Goal: Task Accomplishment & Management: Manage account settings

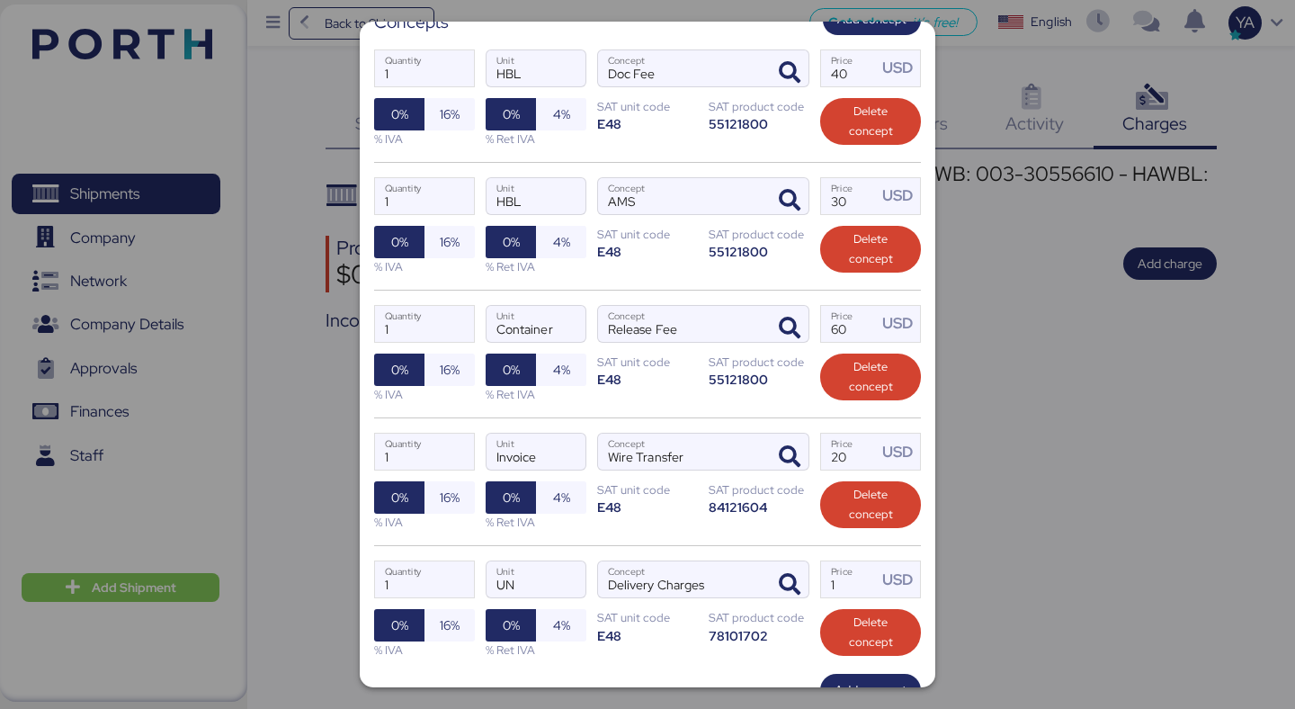
scroll to position [463, 0]
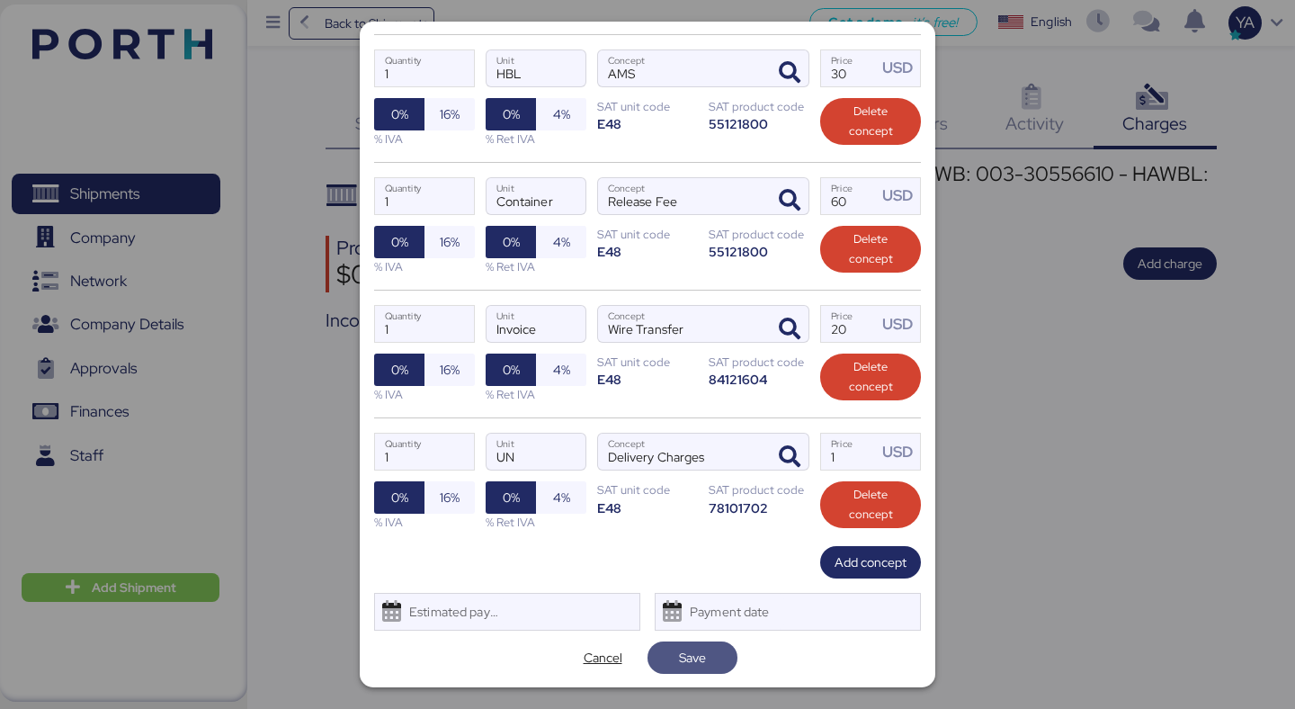
click at [688, 662] on span "Save" at bounding box center [692, 658] width 27 height 22
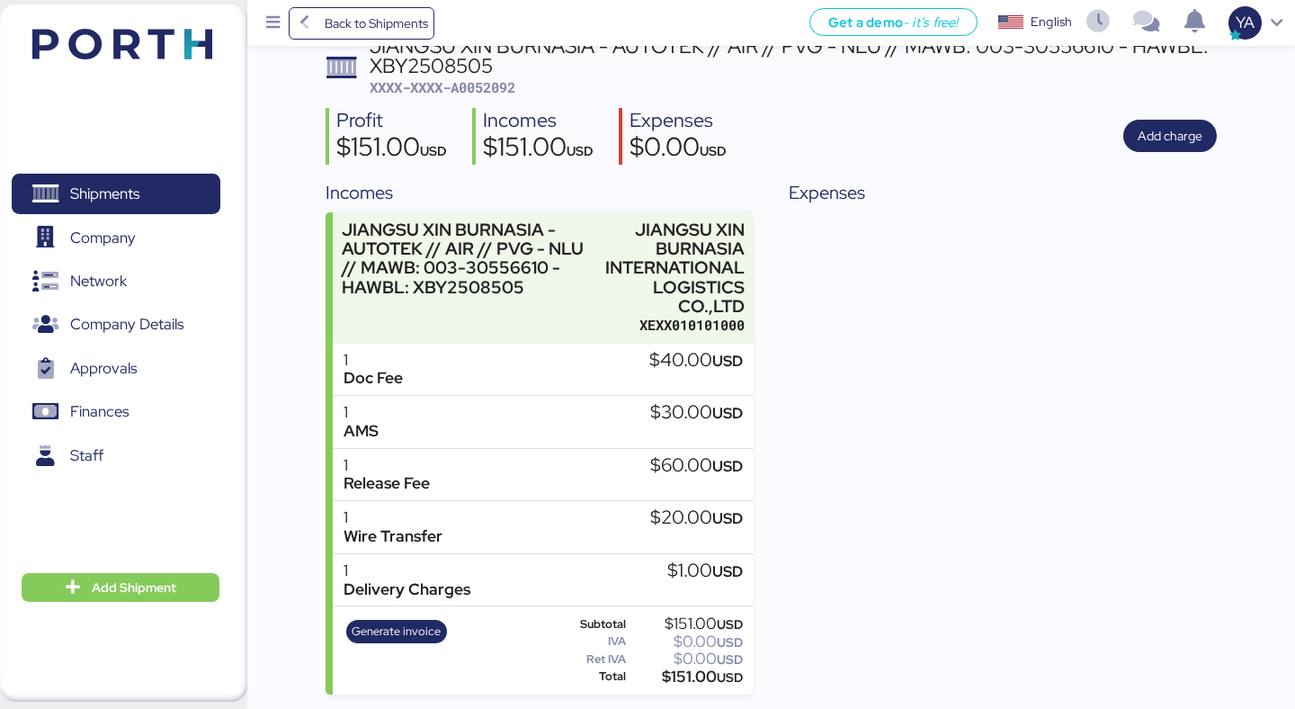
scroll to position [0, 0]
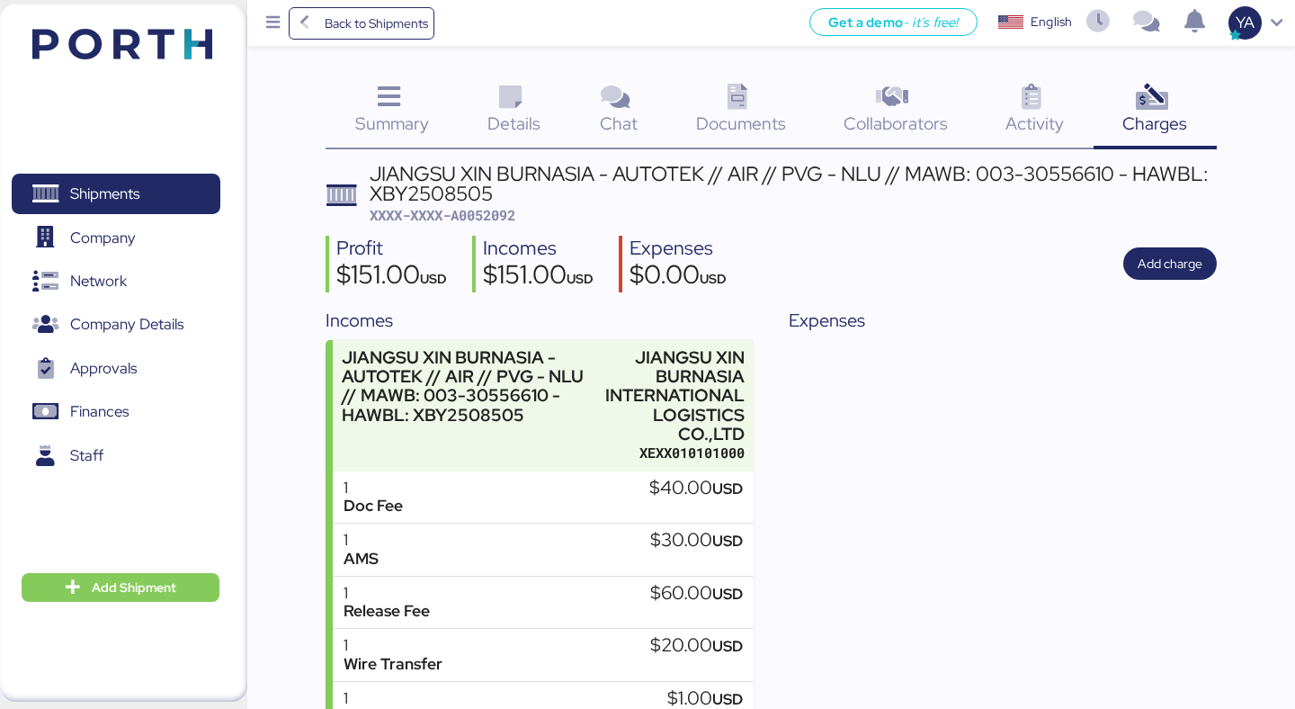
click at [509, 175] on div "JIANGSU XIN BURNASIA - AUTOTEK // AIR // PVG - NLU // MAWB: 003-30556610 - HAWB…" at bounding box center [793, 184] width 847 height 40
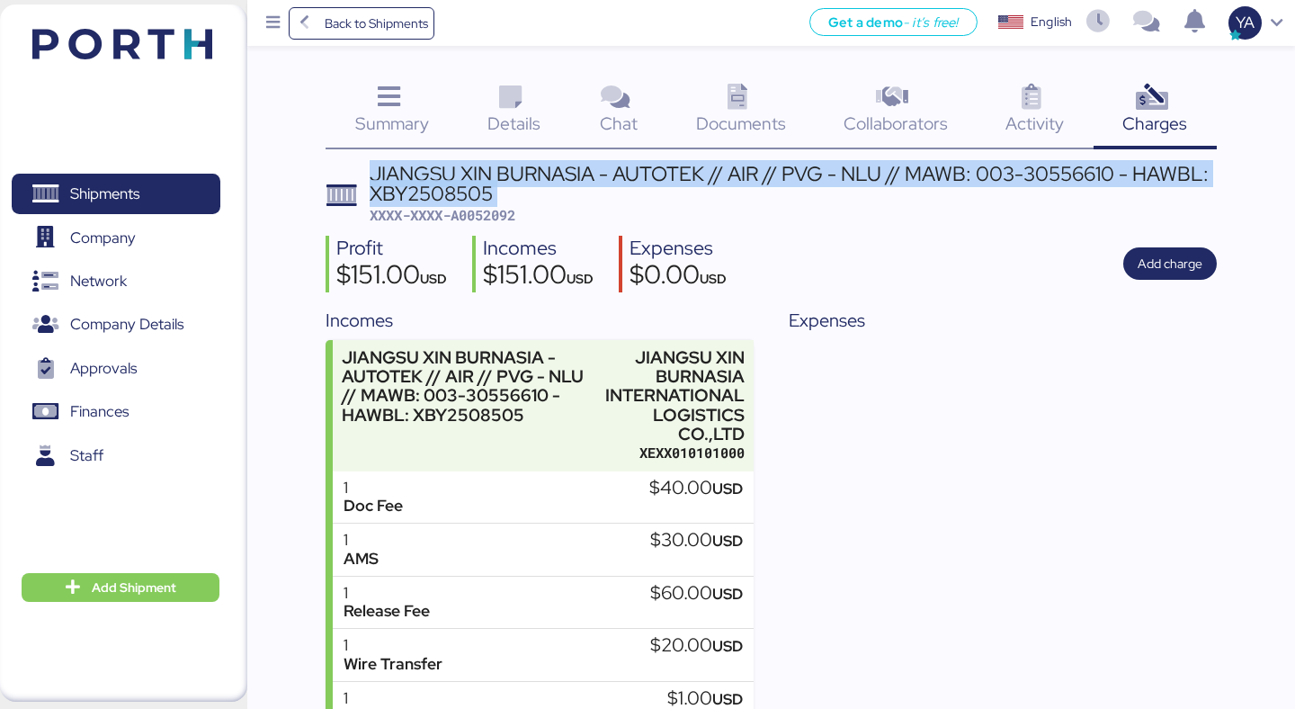
click at [509, 175] on div "JIANGSU XIN BURNASIA - AUTOTEK // AIR // PVG - NLU // MAWB: 003-30556610 - HAWB…" at bounding box center [793, 184] width 847 height 40
copy div "JIANGSU XIN BURNASIA - AUTOTEK // AIR // PVG - NLU // MAWB: 003-30556610 - HAWB…"
click at [729, 94] on icon at bounding box center [738, 98] width 39 height 26
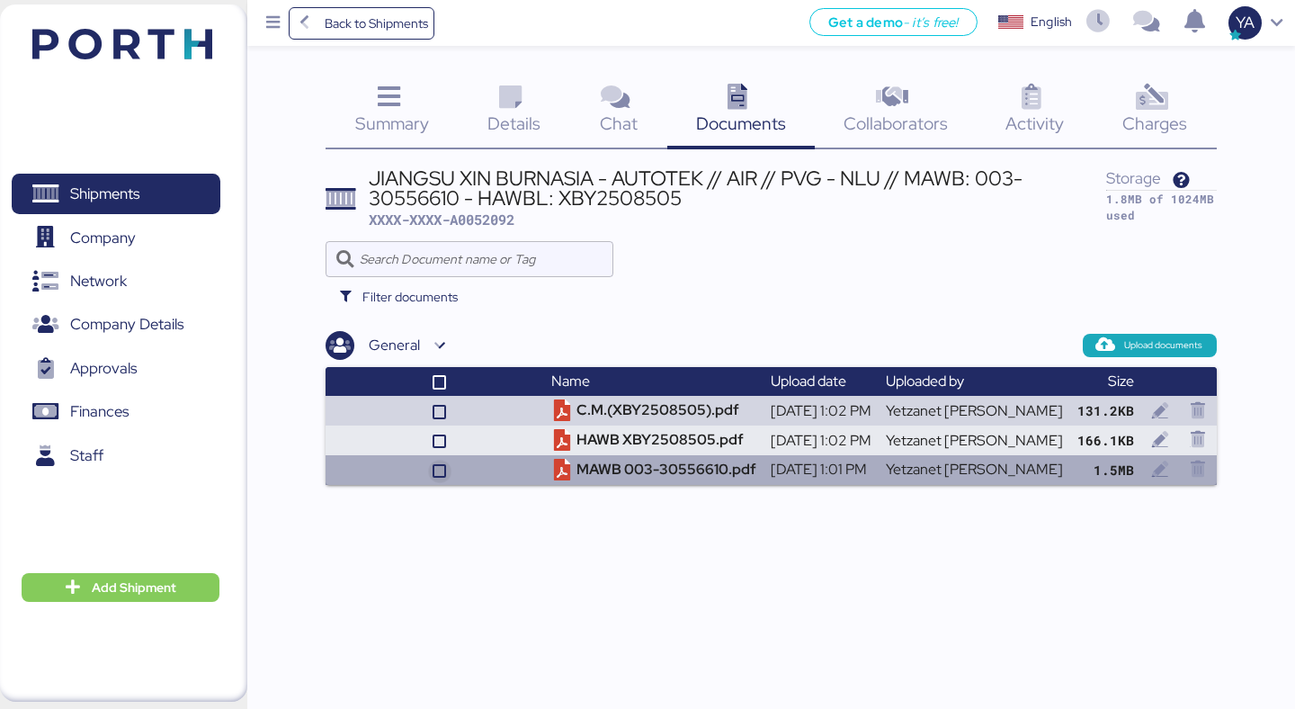
click at [445, 469] on icon at bounding box center [439, 471] width 11 height 11
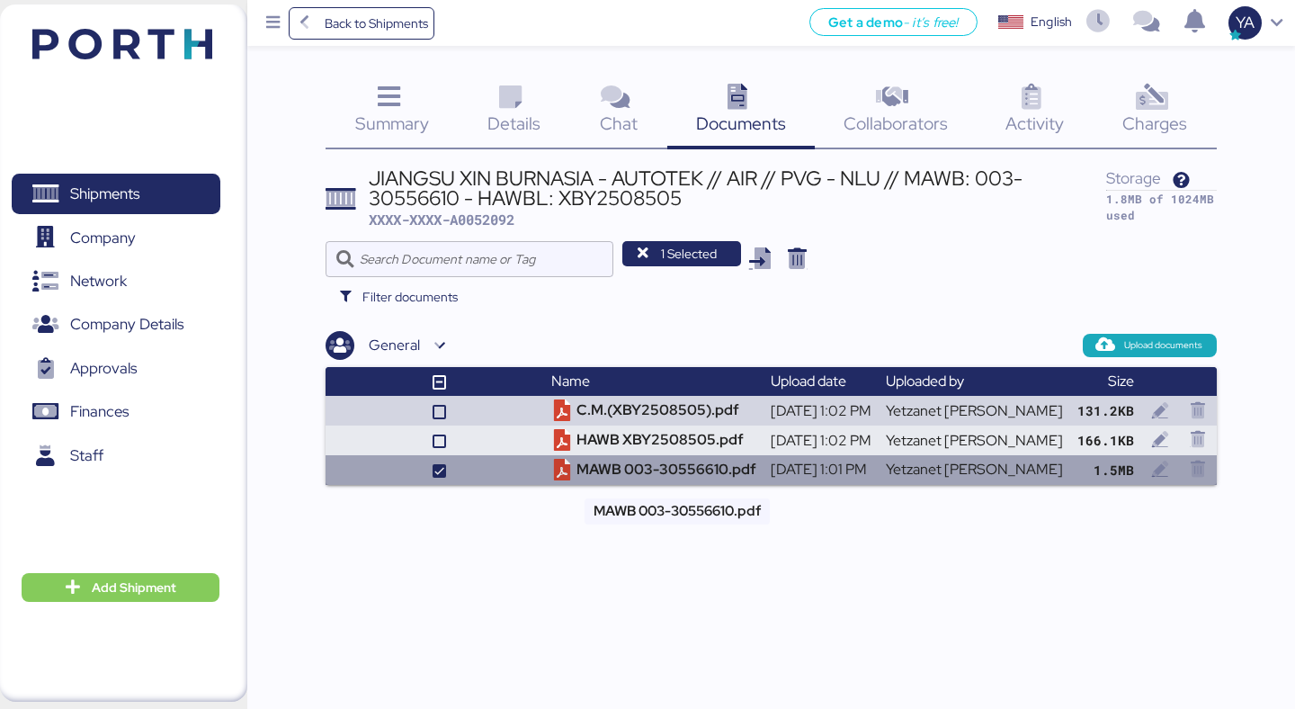
click at [744, 475] on td "MAWB 003-30556610.pdf" at bounding box center [653, 470] width 219 height 30
click at [1148, 467] on span "button" at bounding box center [1160, 470] width 31 height 22
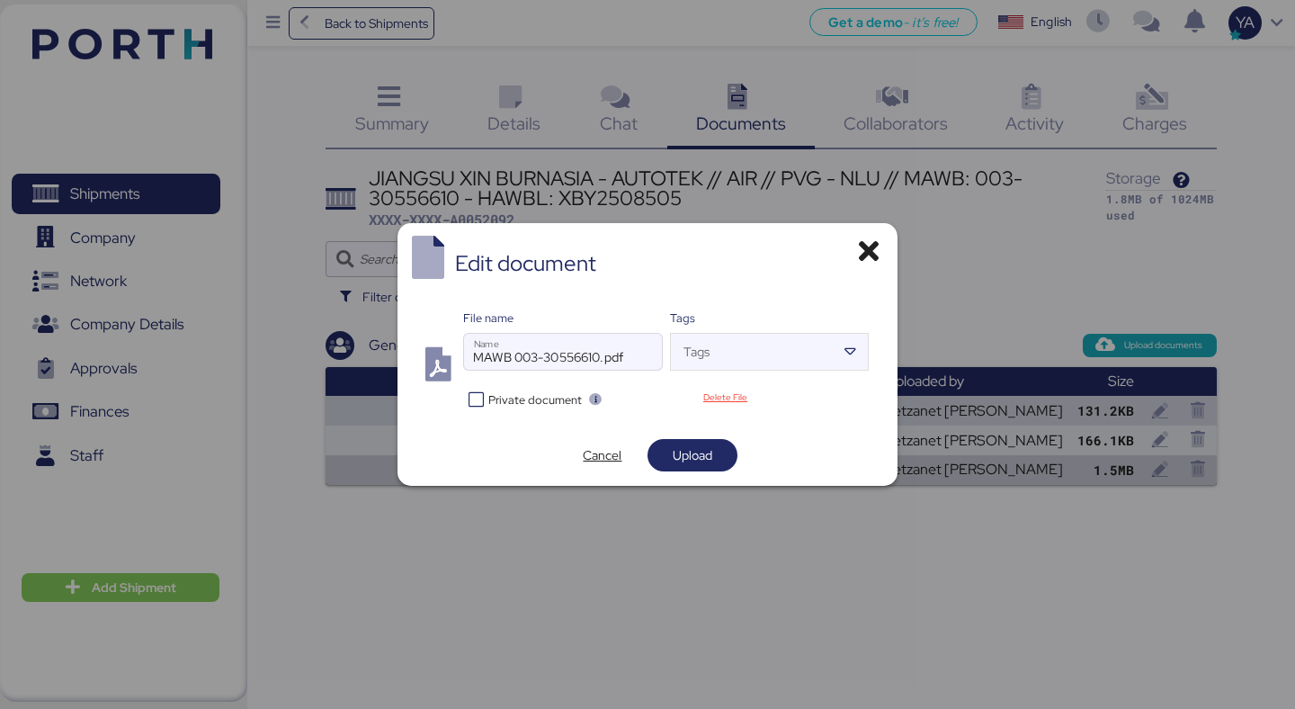
click at [534, 394] on span "Private document" at bounding box center [535, 399] width 94 height 17
click at [703, 439] on span "Upload" at bounding box center [693, 455] width 90 height 32
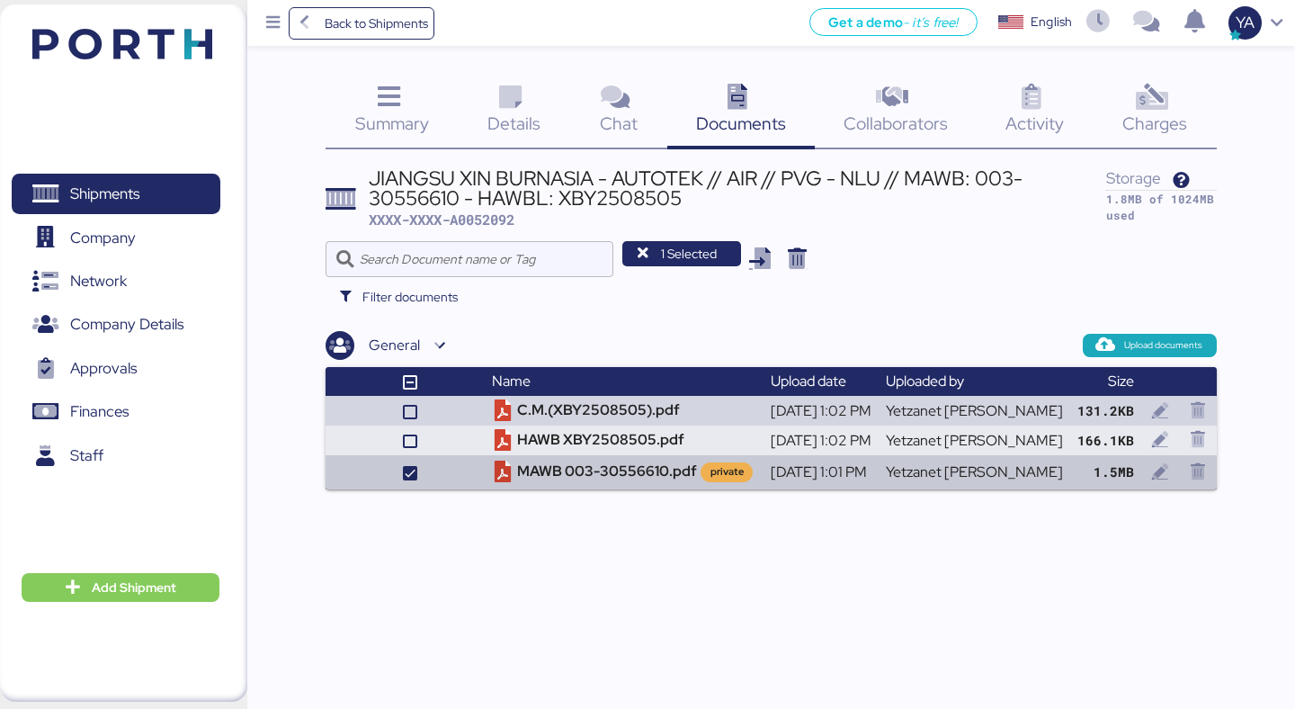
click at [746, 321] on div "JIANGSU XIN BURNASIA - AUTOTEK // AIR // PVG - NLU // MAWB: 003-30556610 - HAWB…" at bounding box center [771, 327] width 890 height 326
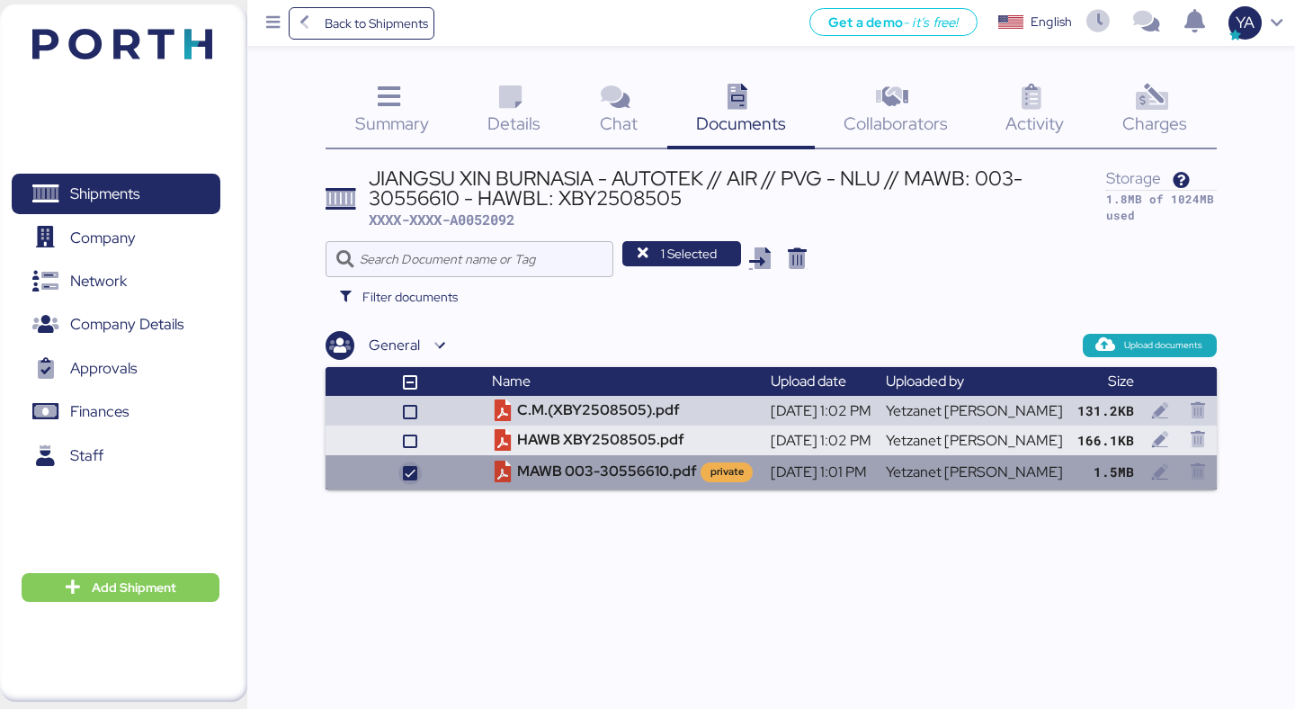
click at [416, 470] on icon at bounding box center [410, 473] width 11 height 11
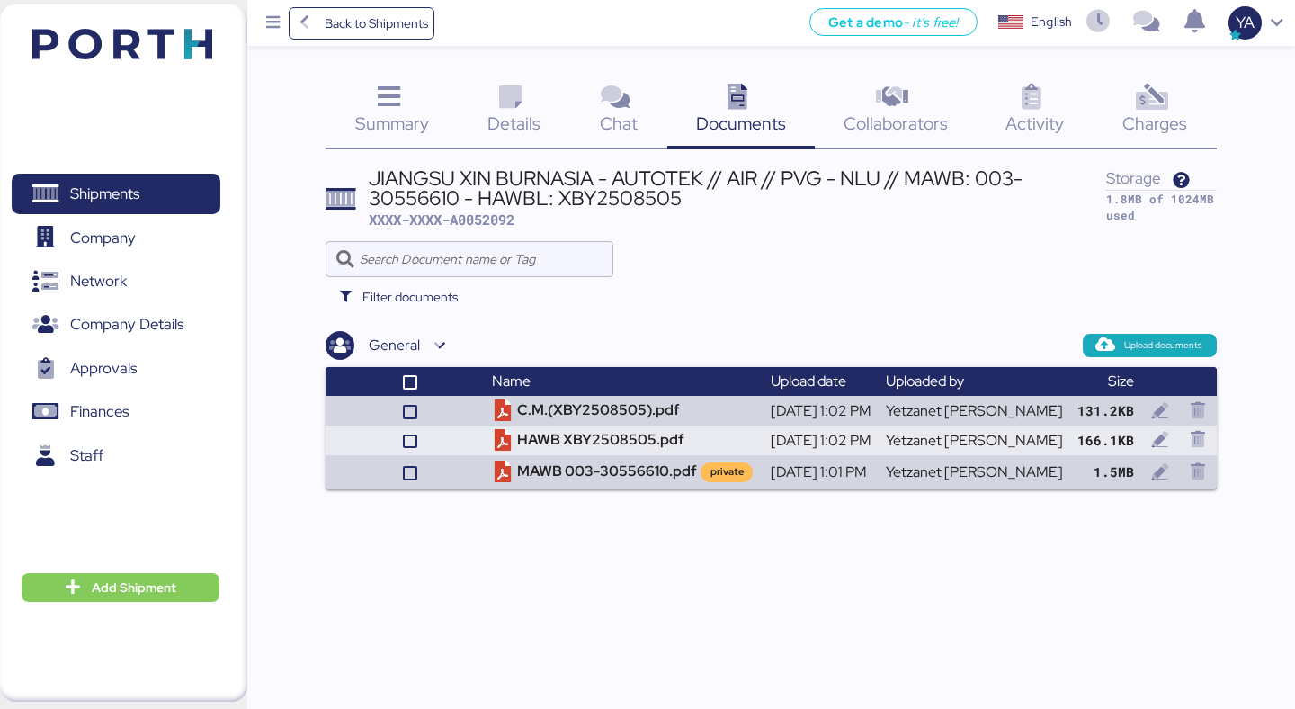
click at [503, 328] on div "JIANGSU XIN BURNASIA - AUTOTEK // AIR // PVG - NLU // MAWB: 003-30556610 - HAWB…" at bounding box center [771, 327] width 890 height 326
click at [372, 32] on span "Back to Shipments" at bounding box center [376, 24] width 103 height 22
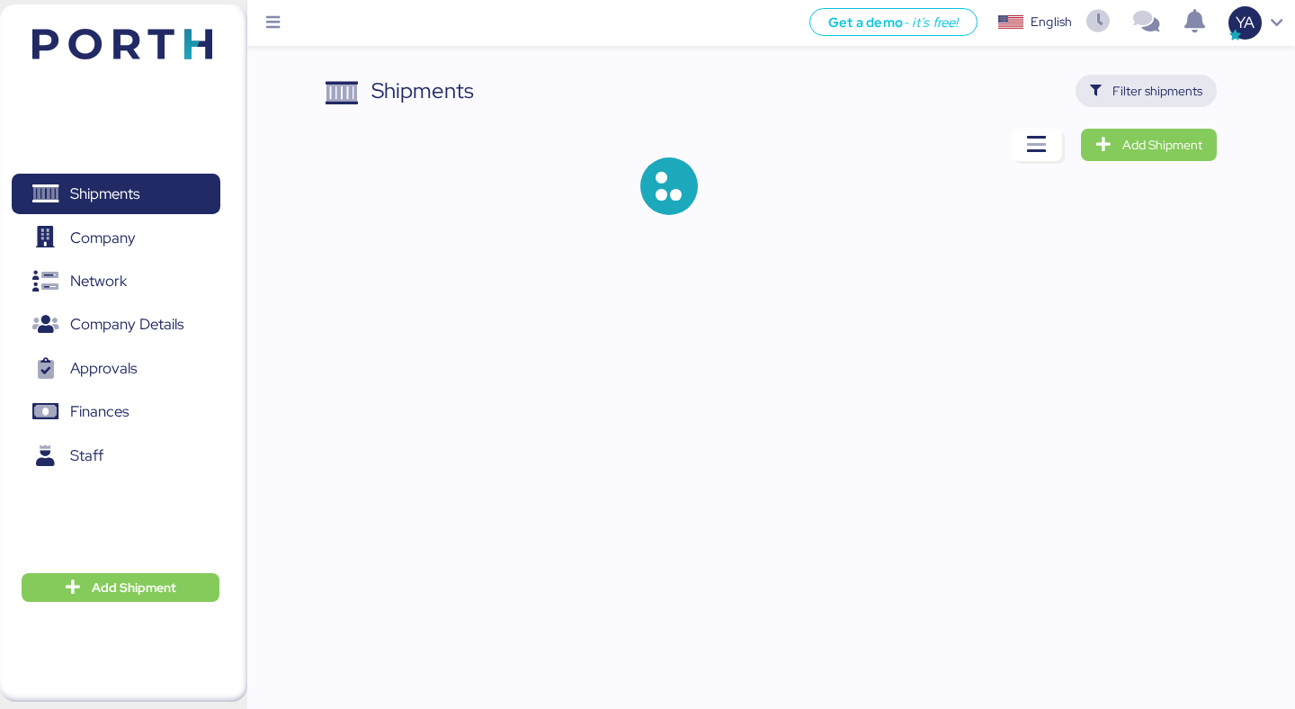
click at [1178, 84] on span "Filter shipments" at bounding box center [1158, 91] width 90 height 22
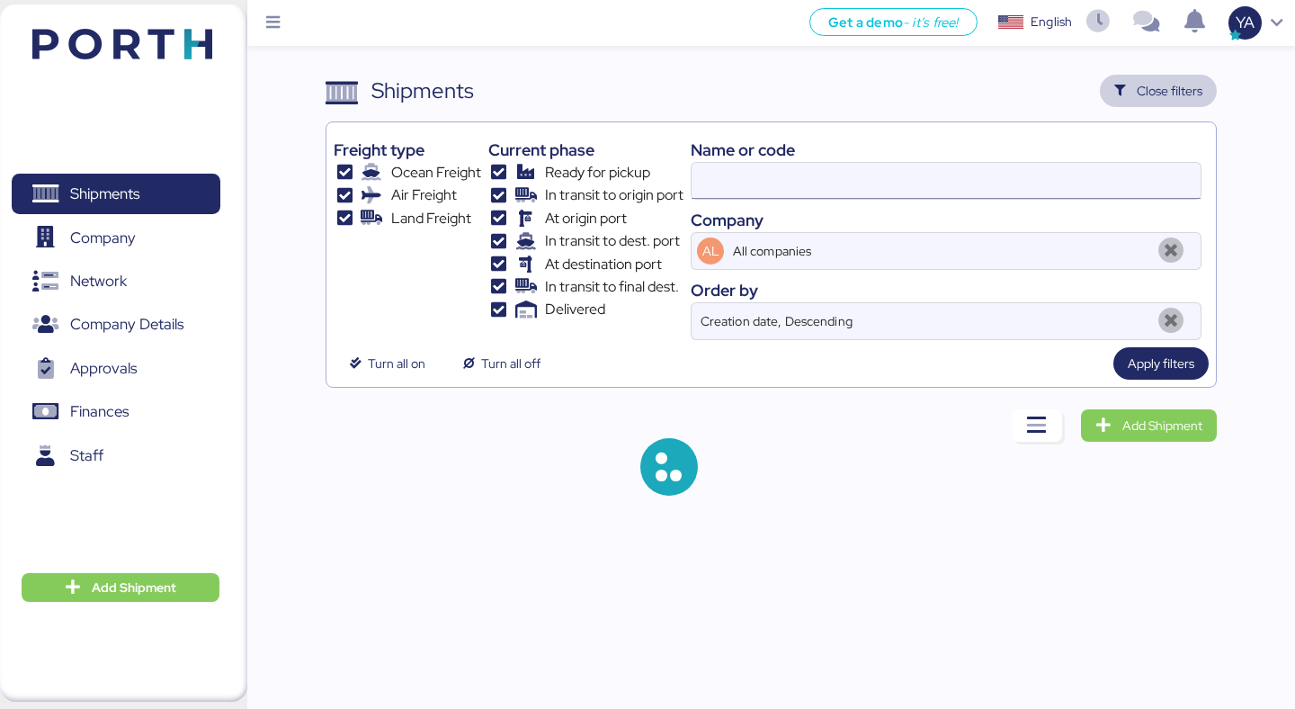
click at [809, 184] on input at bounding box center [946, 181] width 509 height 36
paste input "O0052051"
click at [806, 187] on input "O0052051 O0052051" at bounding box center [946, 181] width 509 height 36
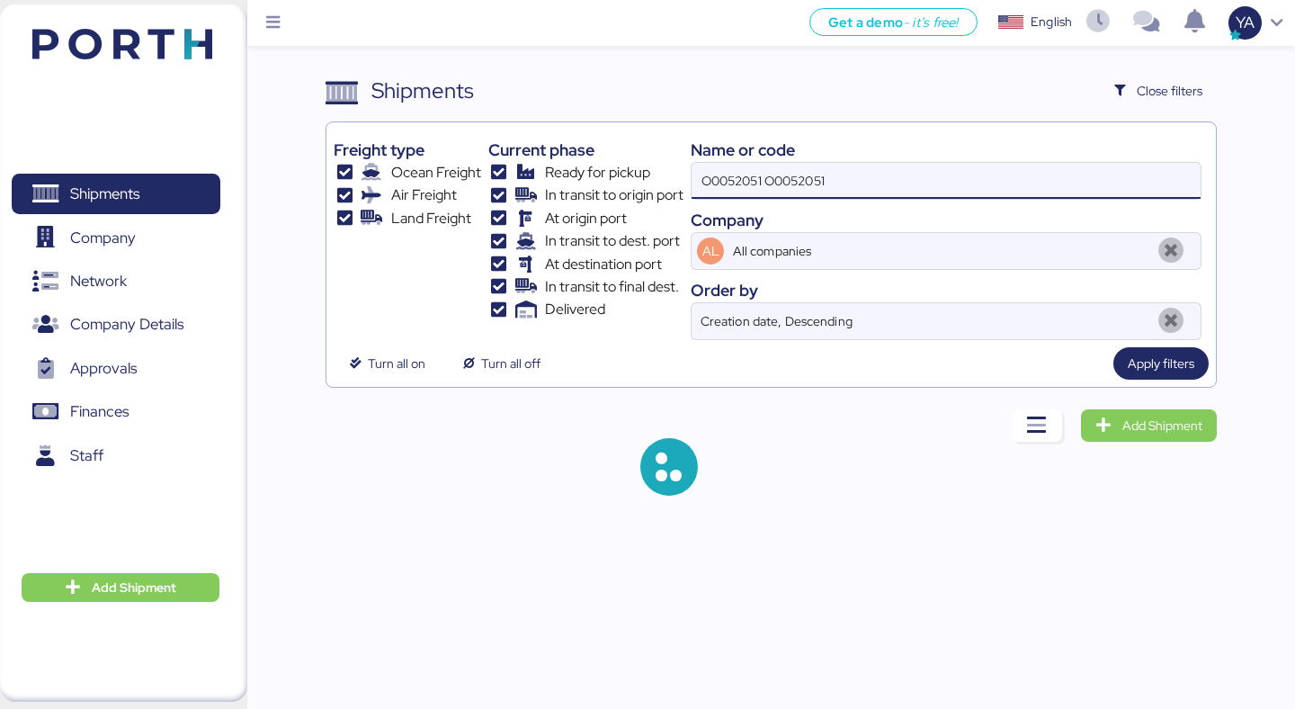
click at [806, 187] on input "O0052051 O0052051" at bounding box center [946, 181] width 509 height 36
paste input "O0052051"
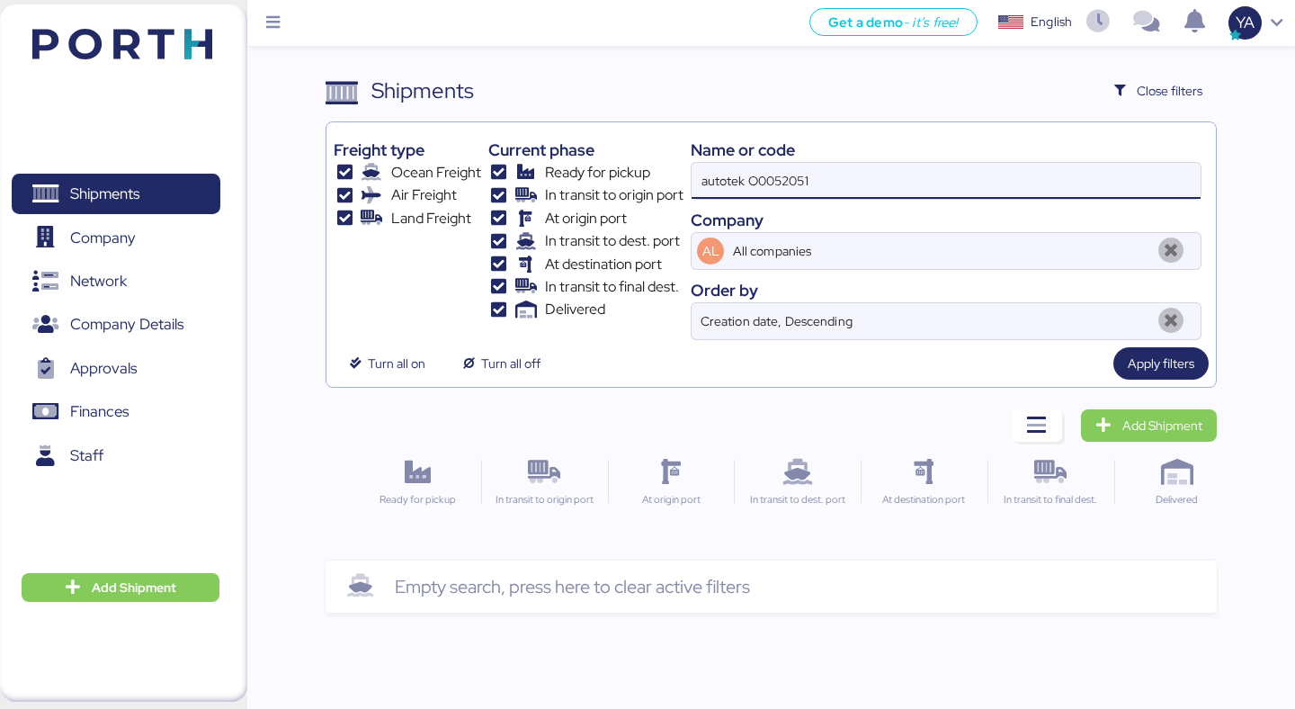
click at [806, 186] on input "autotek O0052051" at bounding box center [946, 181] width 509 height 36
paste input
type input "O0052051"
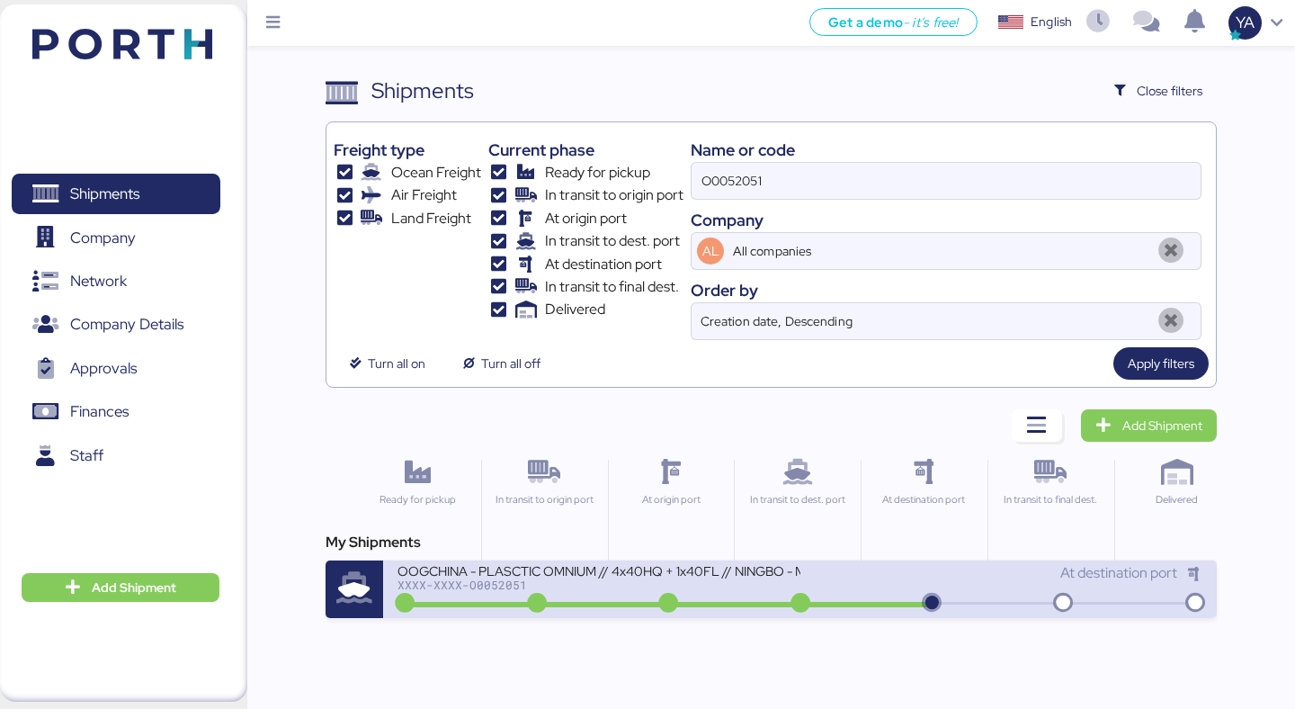
click at [607, 576] on div "OOGCHINA - PLASCTIC OMNIUM // 4x40HQ + 1x40FL // NINGBO - MANZANILLO // HBL: GY…" at bounding box center [599, 569] width 402 height 15
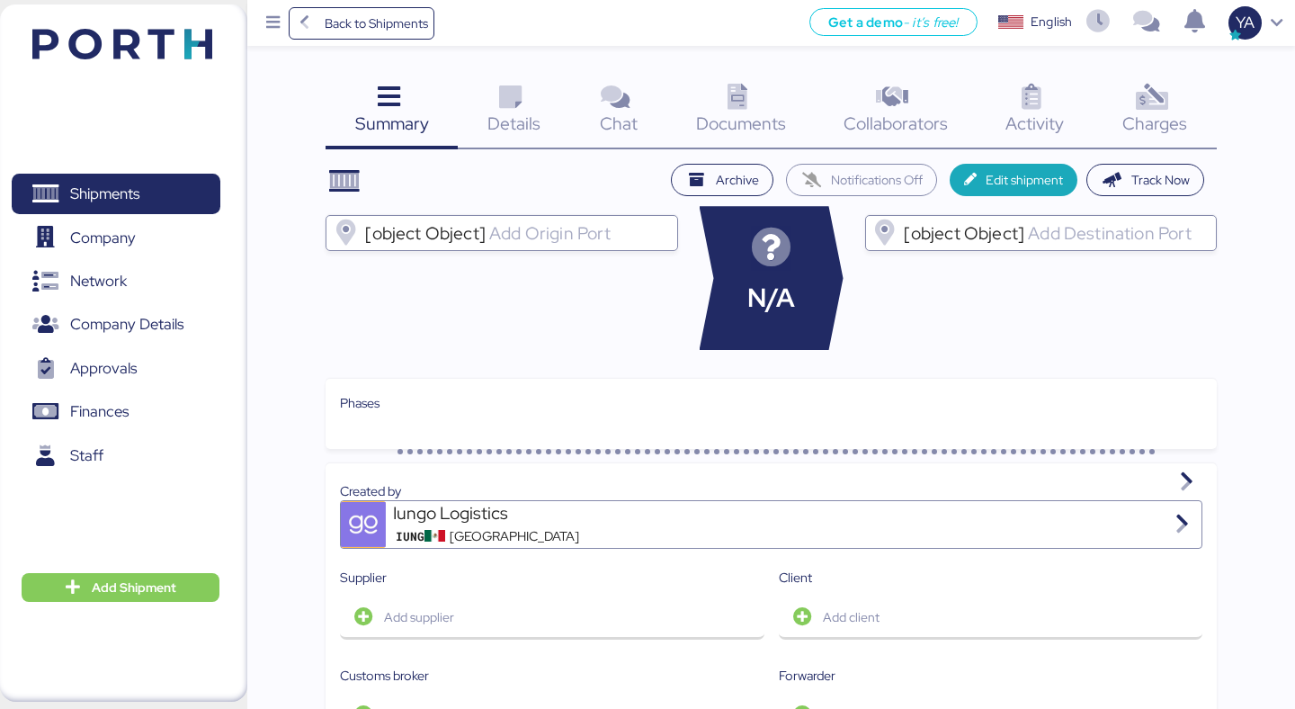
click at [1136, 91] on icon at bounding box center [1151, 98] width 39 height 26
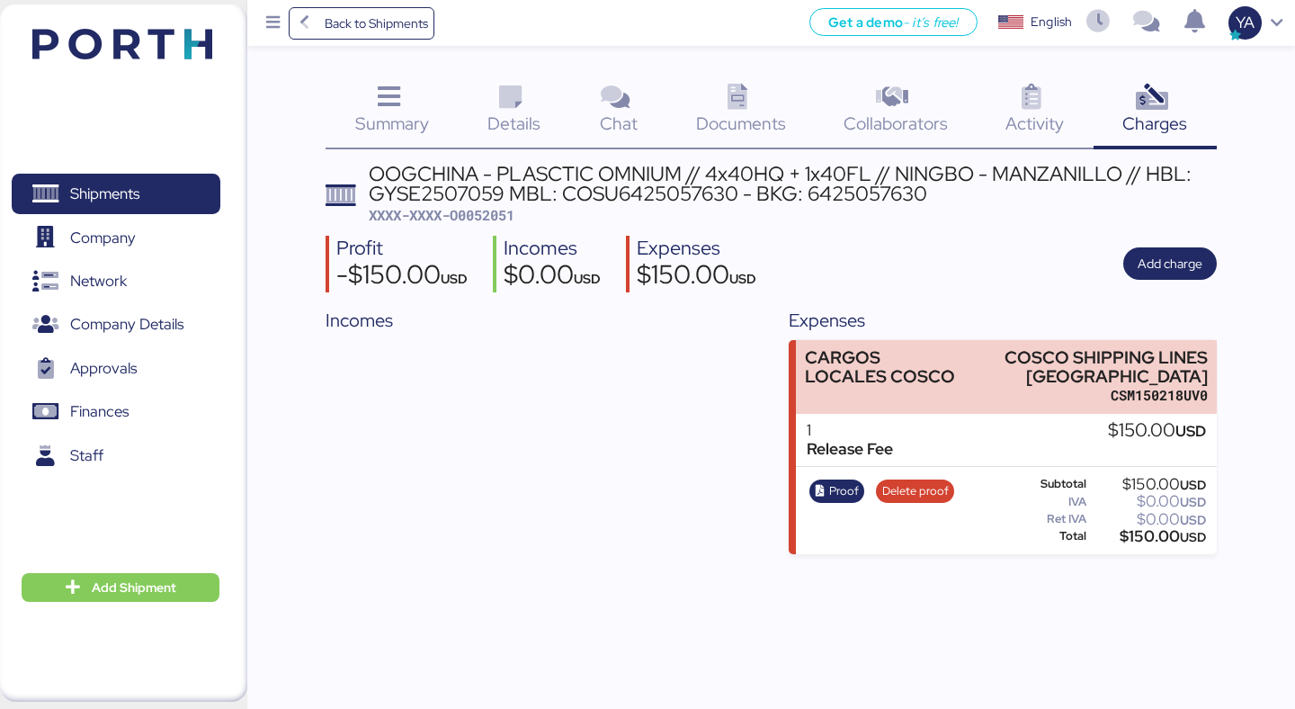
click at [726, 110] on icon at bounding box center [738, 98] width 39 height 26
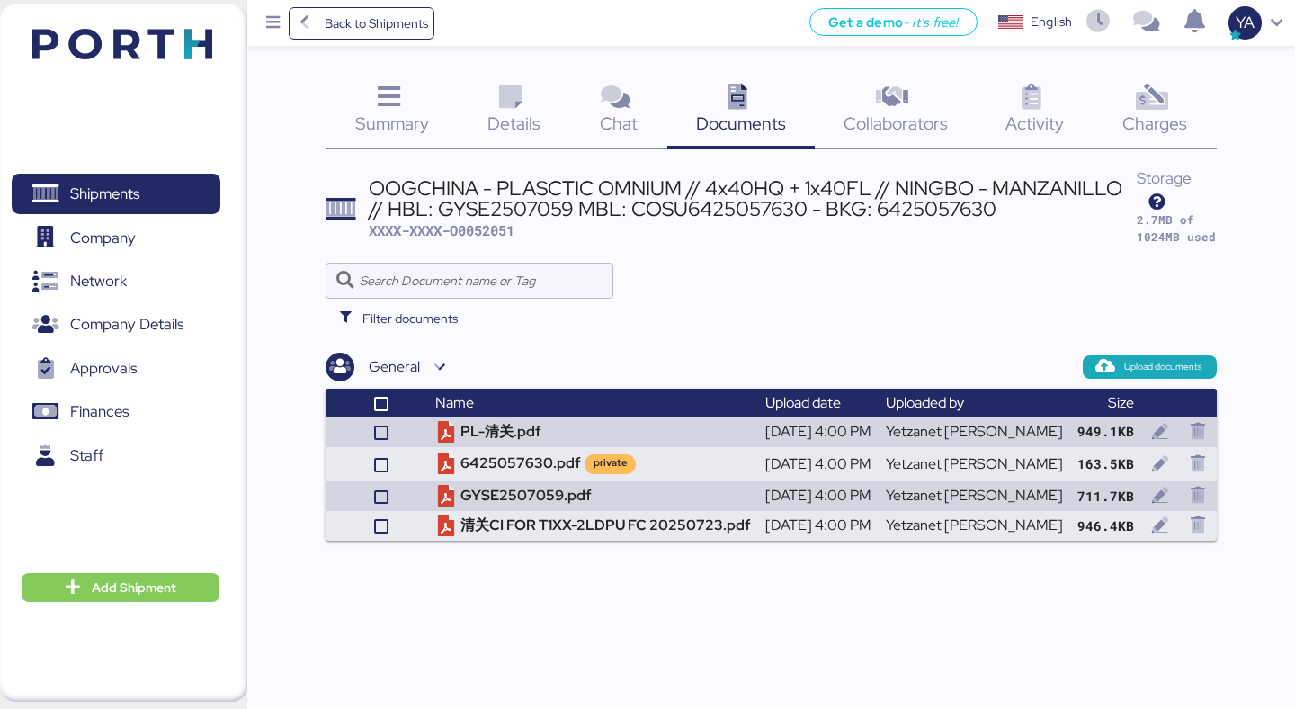
click at [410, 122] on span "Summary" at bounding box center [392, 123] width 74 height 23
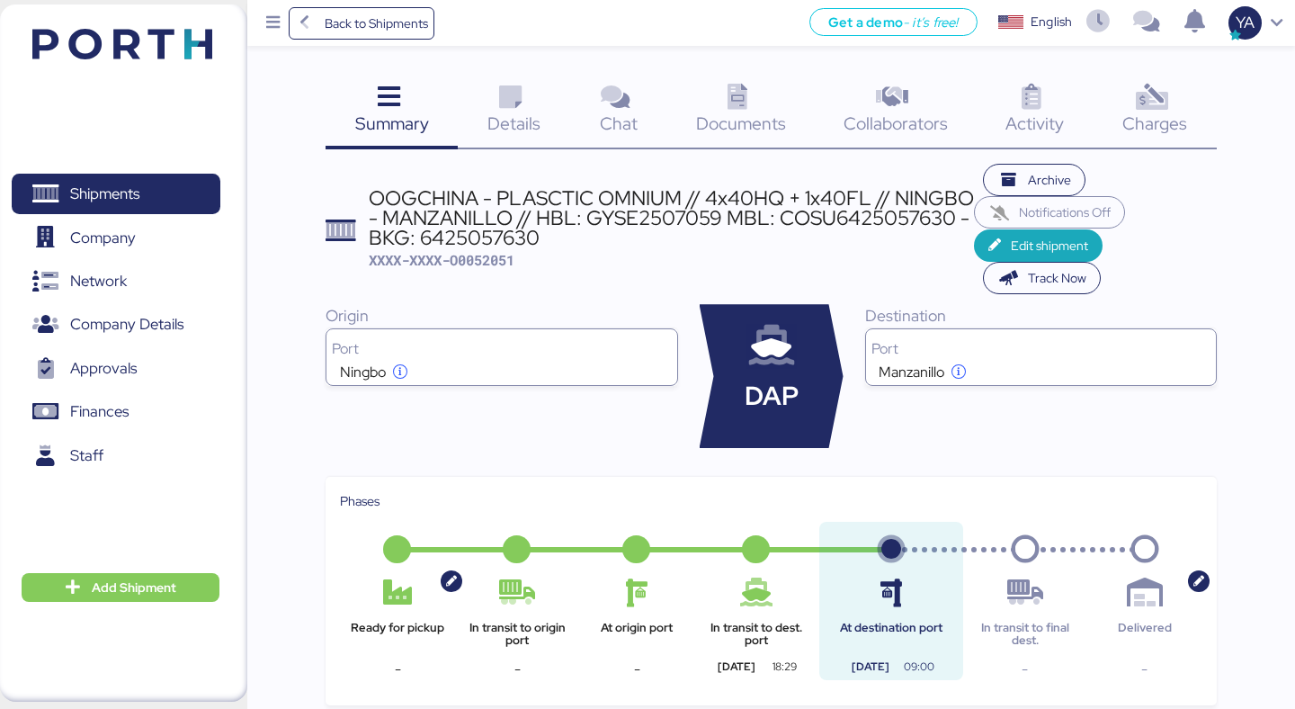
click at [481, 248] on div "OOGCHINA - PLASCTIC OMNIUM // 4x40HQ + 1x40FL // NINGBO - MANZANILLO // HBL: GY…" at bounding box center [671, 229] width 605 height 83
click at [480, 258] on span "XXXX-XXXX-O0052051" at bounding box center [442, 260] width 146 height 18
copy span "O0052051"
click at [525, 109] on icon at bounding box center [510, 98] width 39 height 26
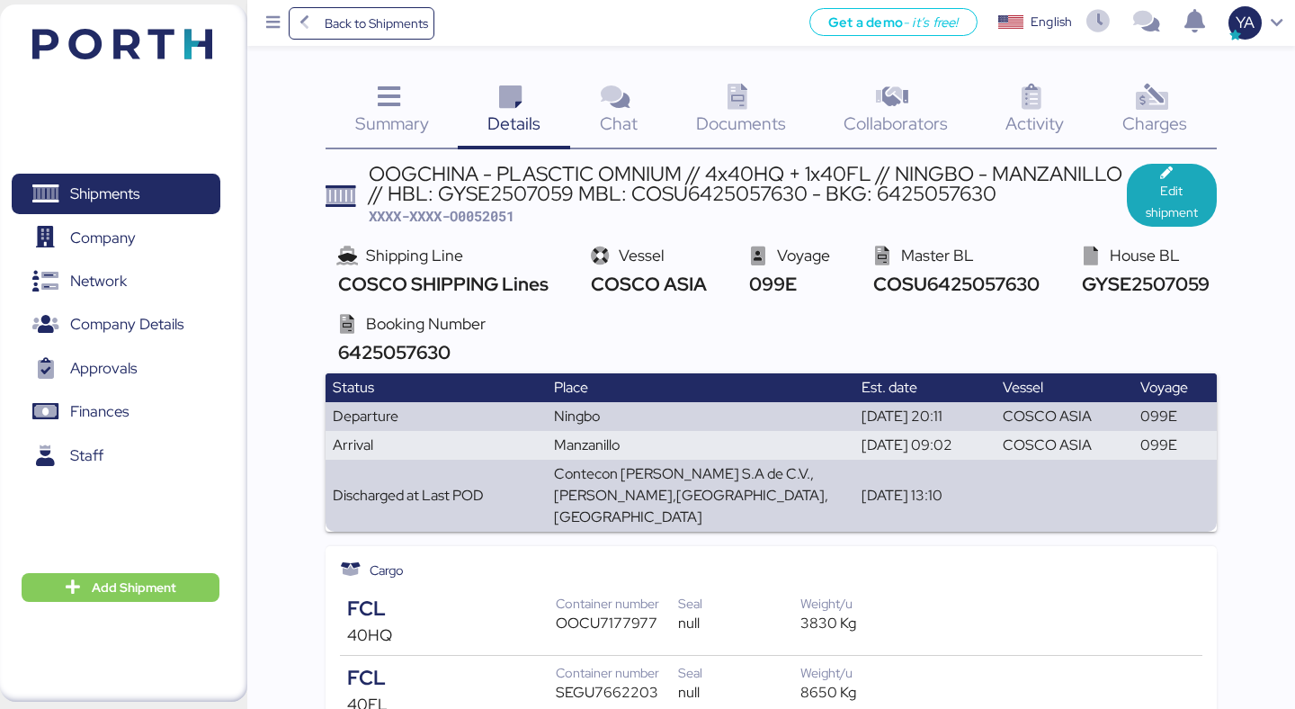
click at [744, 117] on span "Documents" at bounding box center [741, 123] width 90 height 23
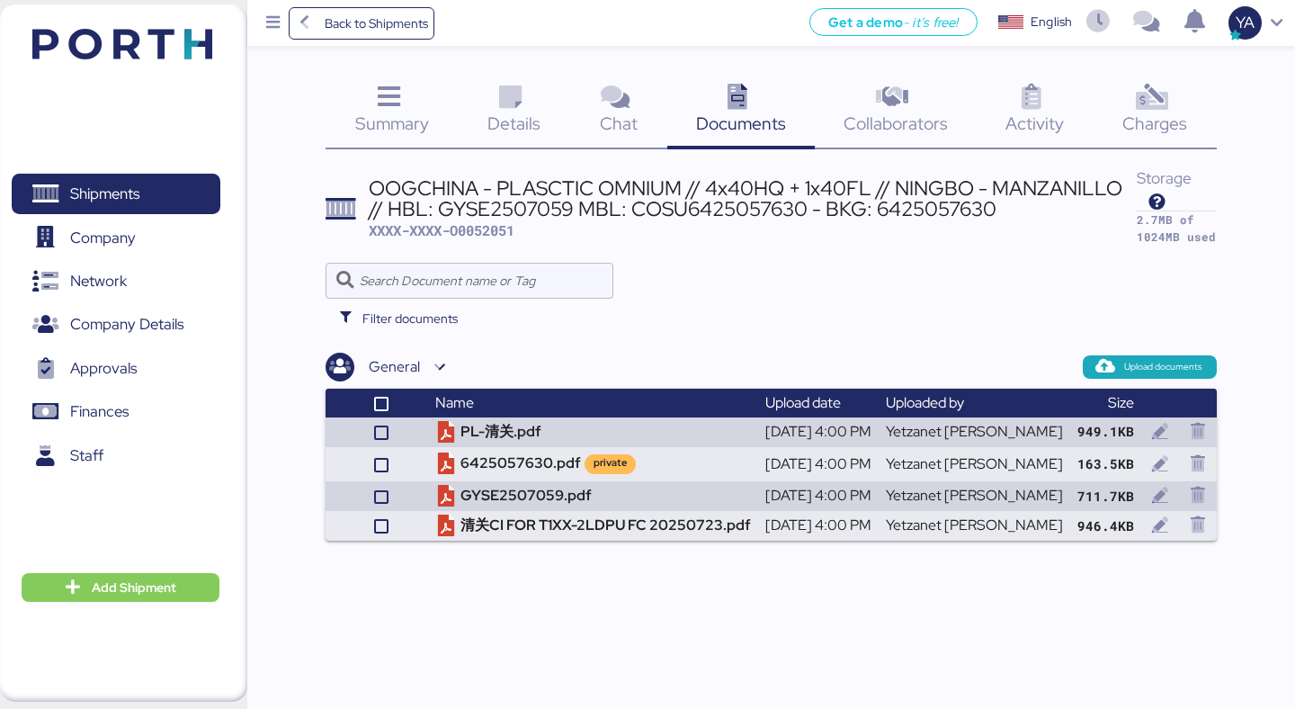
click at [746, 117] on span "Documents" at bounding box center [741, 123] width 90 height 23
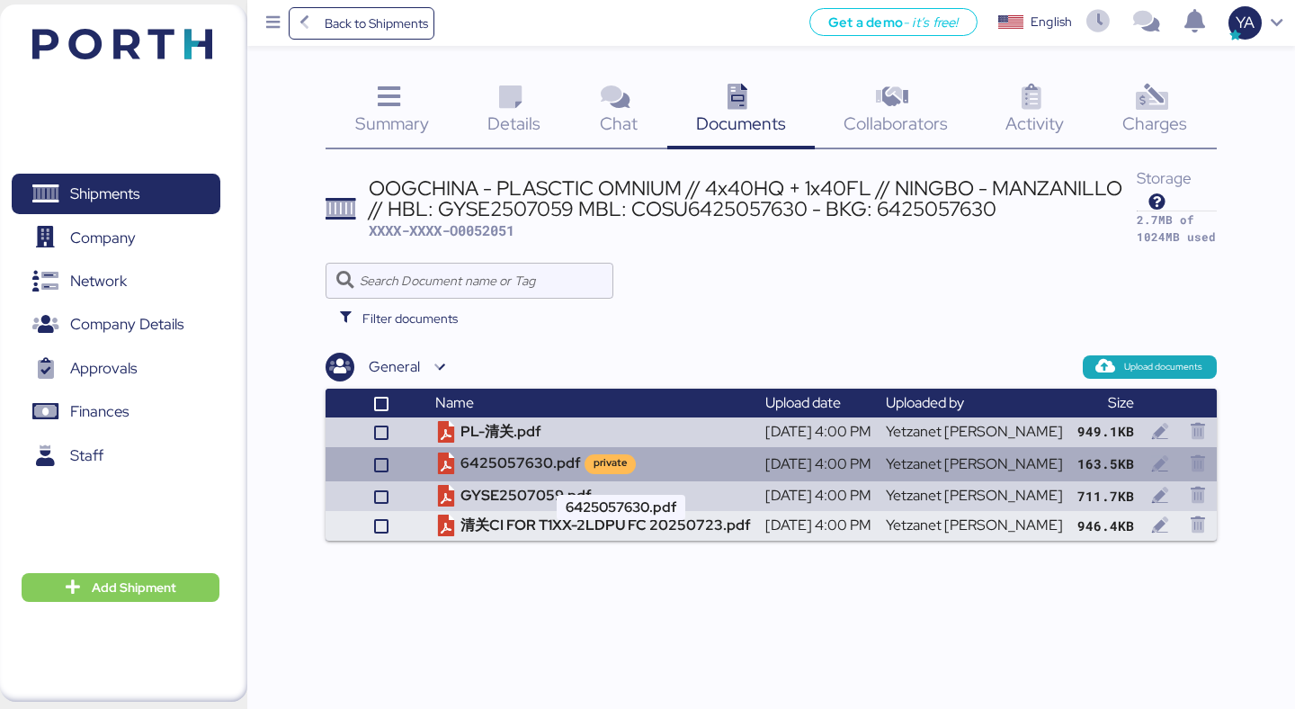
click at [701, 459] on td "6425057630.pdf private" at bounding box center [593, 464] width 330 height 34
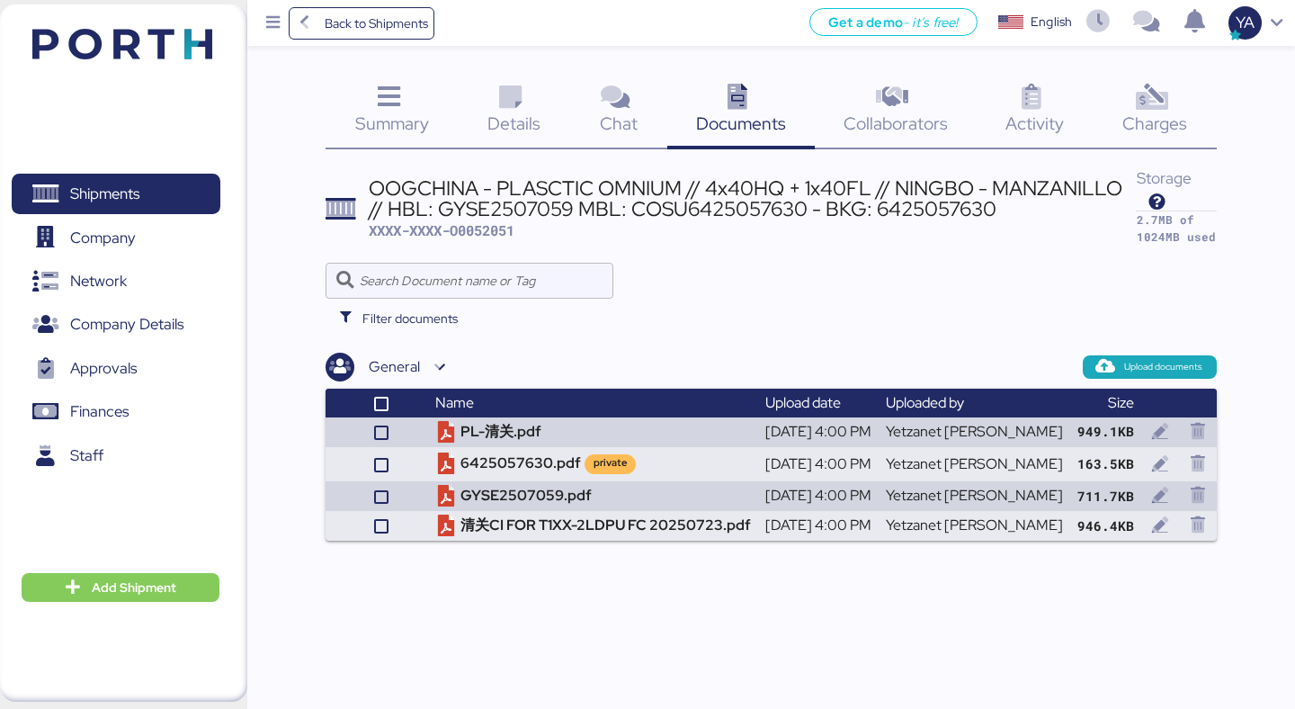
click at [1140, 137] on div "Charges 0" at bounding box center [1155, 112] width 123 height 75
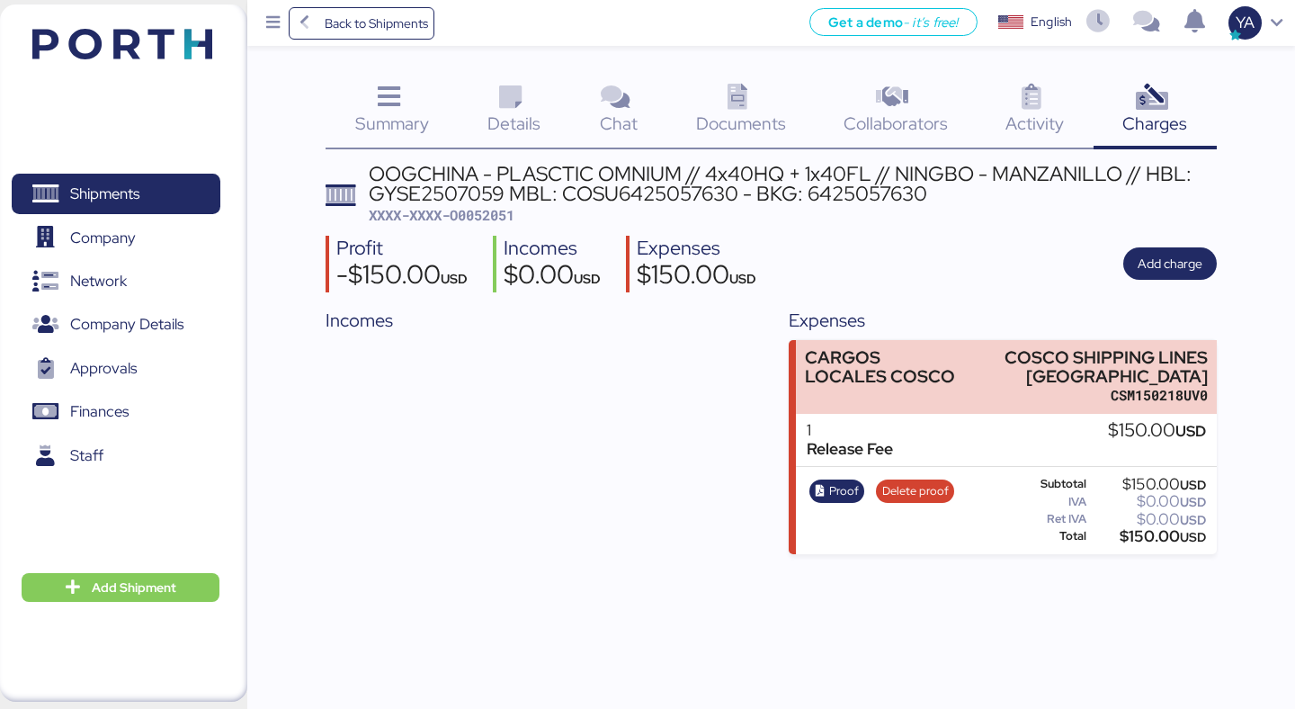
click at [889, 417] on div "1 Release Fee $150.00 USD" at bounding box center [1006, 440] width 420 height 53
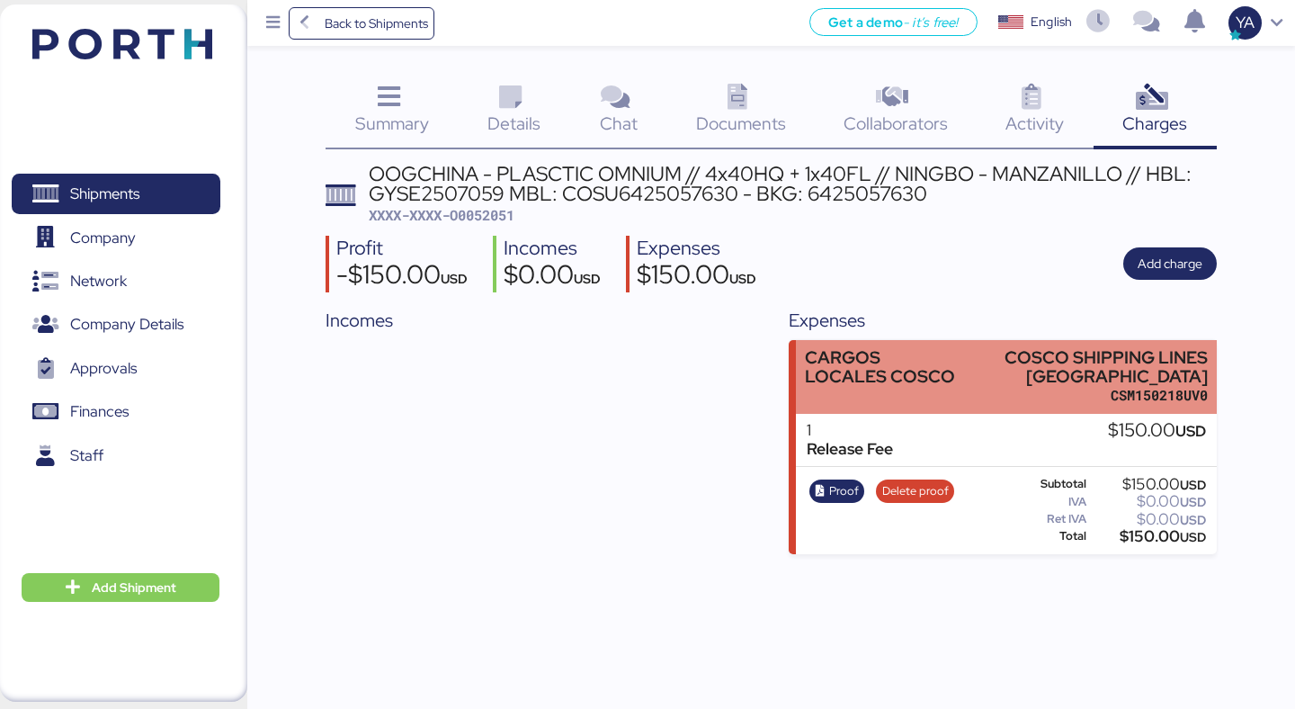
click at [863, 359] on div "CARGOS LOCALES COSCO" at bounding box center [881, 367] width 153 height 38
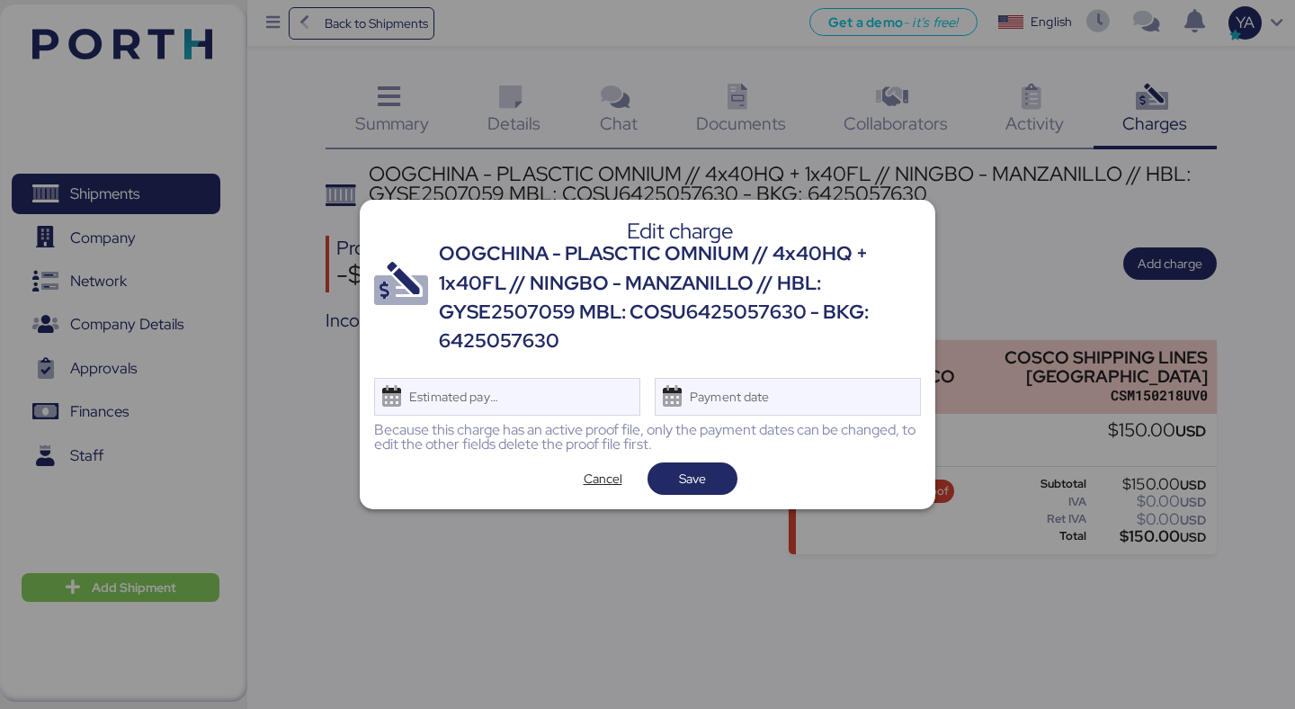
click at [583, 497] on div "Edit charge OOGCHINA - PLASCTIC OMNIUM // 4x40HQ + 1x40FL // NINGBO - MANZANILL…" at bounding box center [648, 354] width 576 height 309
click at [598, 485] on span "Cancel" at bounding box center [603, 479] width 39 height 22
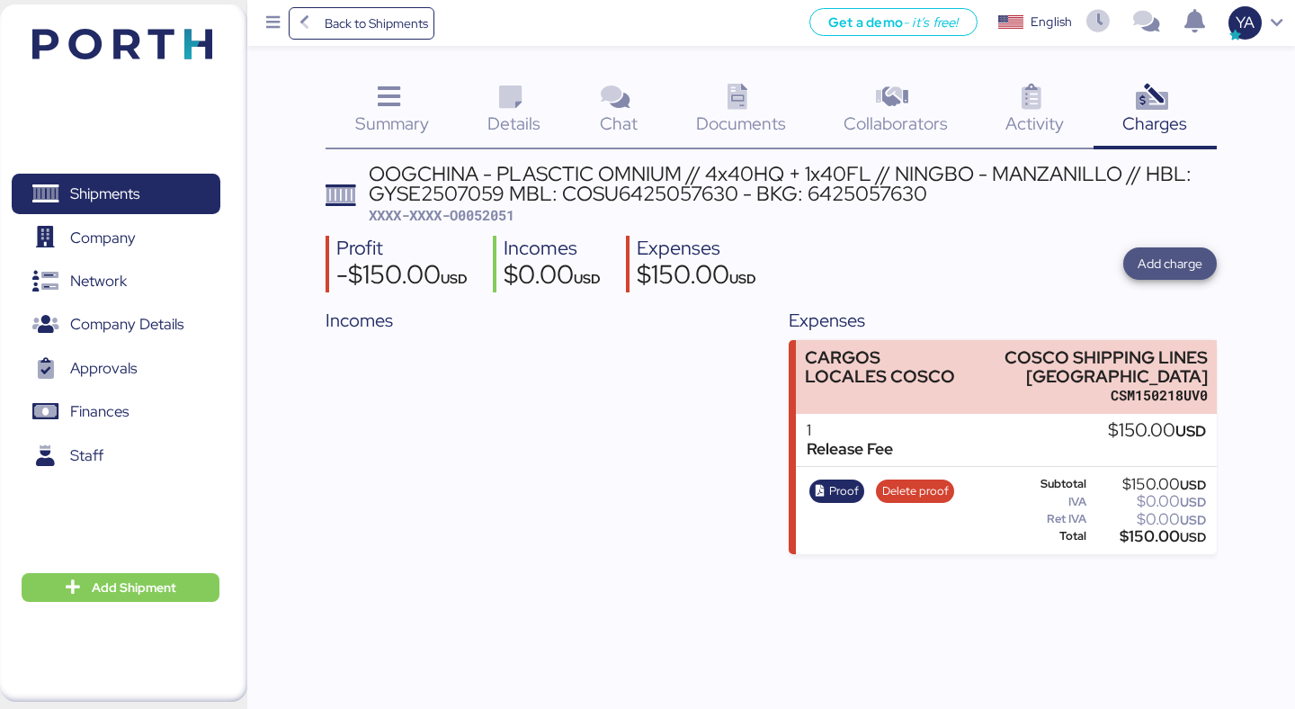
click at [1157, 264] on span "Add charge" at bounding box center [1170, 264] width 65 height 22
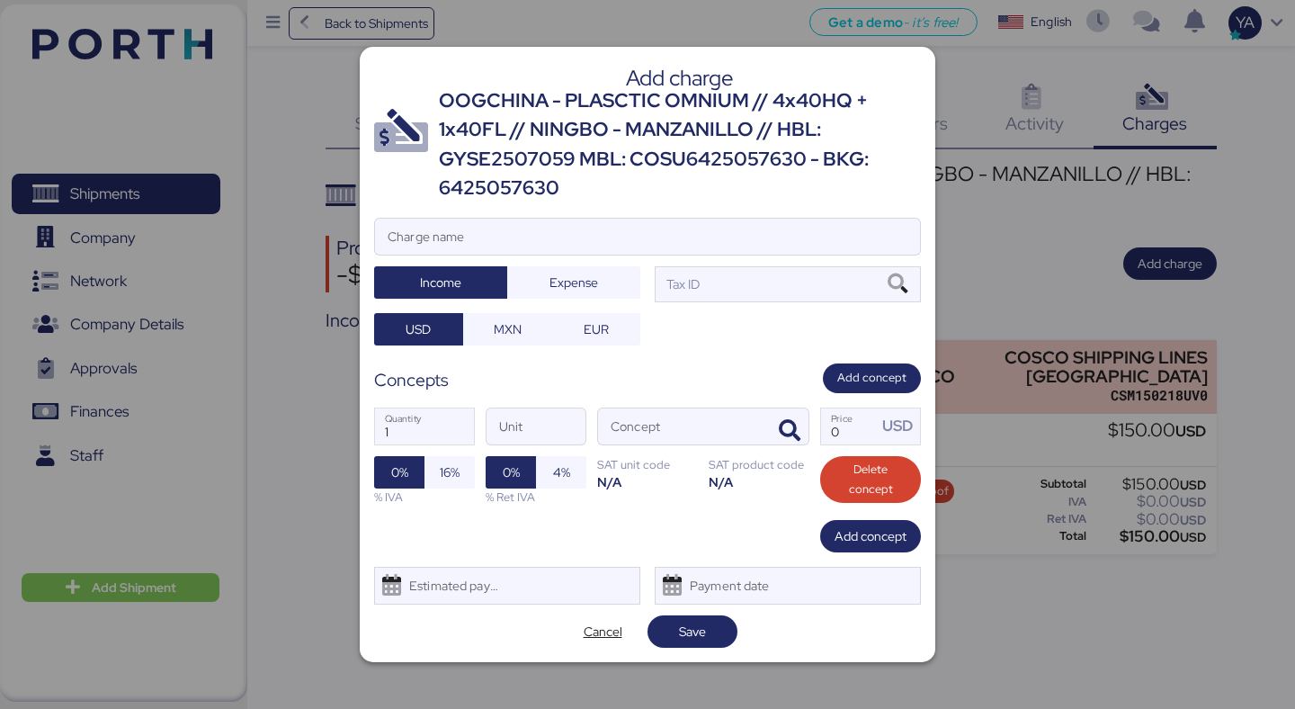
click at [507, 124] on div "OOGCHINA - PLASCTIC OMNIUM // 4x40HQ + 1x40FL // NINGBO - MANZANILLO // HBL: GY…" at bounding box center [680, 144] width 482 height 117
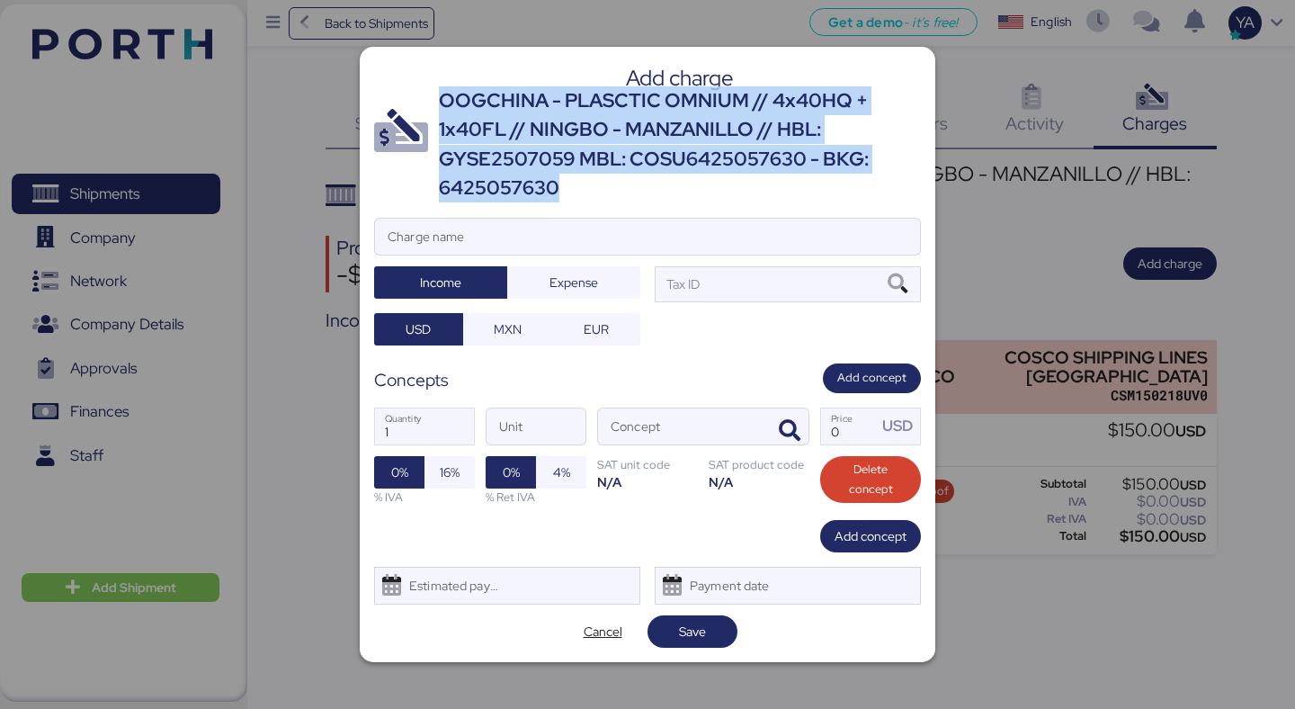
click at [507, 124] on div "OOGCHINA - PLASCTIC OMNIUM // 4x40HQ + 1x40FL // NINGBO - MANZANILLO // HBL: GY…" at bounding box center [680, 144] width 482 height 117
copy div "OOGCHINA - PLASCTIC OMNIUM // 4x40HQ + 1x40FL // NINGBO - MANZANILLO // HBL: GY…"
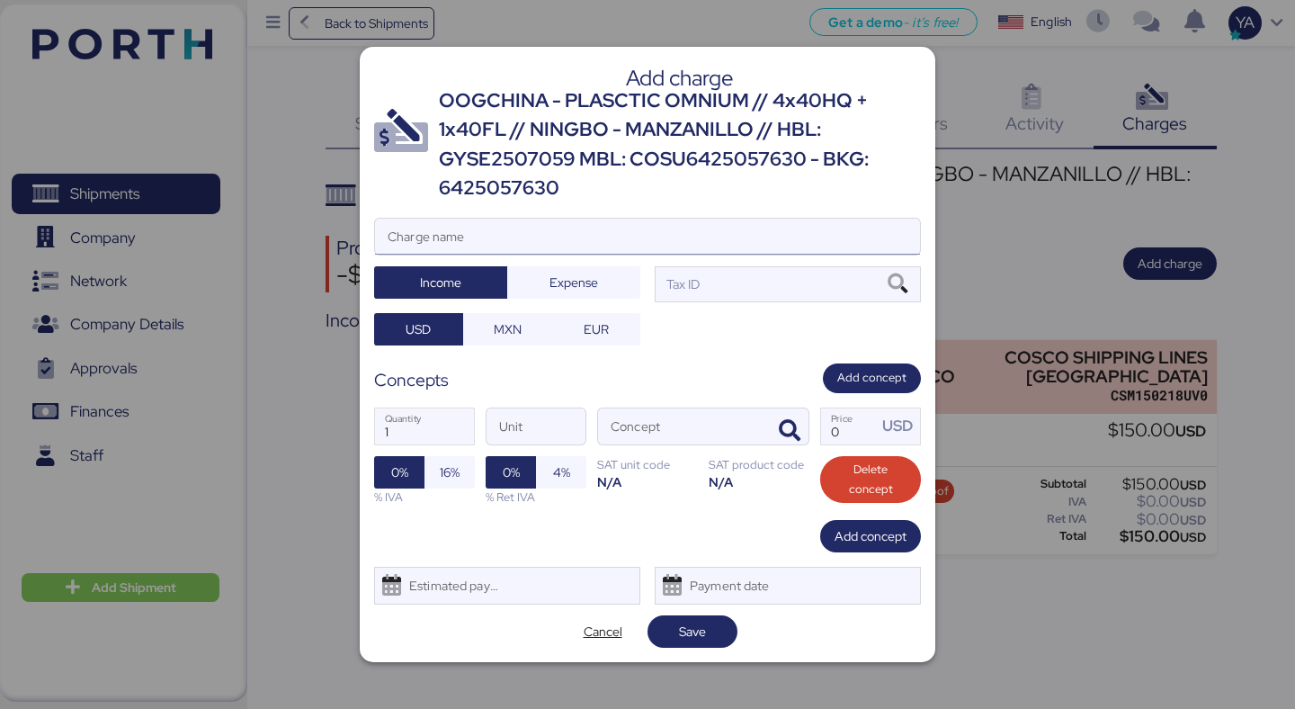
click at [548, 240] on input "Charge name" at bounding box center [647, 237] width 545 height 36
paste input "OOGCHINA - PLASCTIC OMNIUM // 4x40HQ + 1x40FL // NINGBO - MANZANILLO // HBL: GY…"
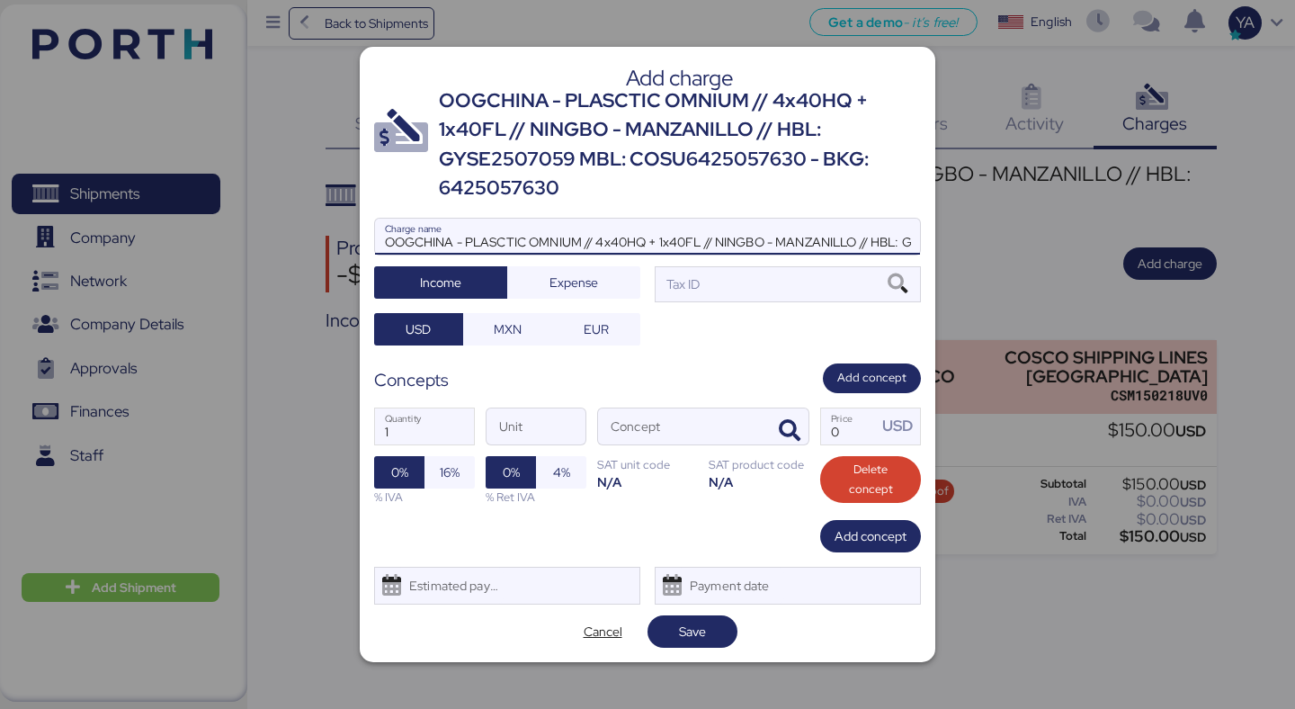
scroll to position [0, 355]
type input "OOGCHINA - PLASCTIC OMNIUM // 4x40HQ + 1x40FL // NINGBO - MANZANILLO // HBL: GY…"
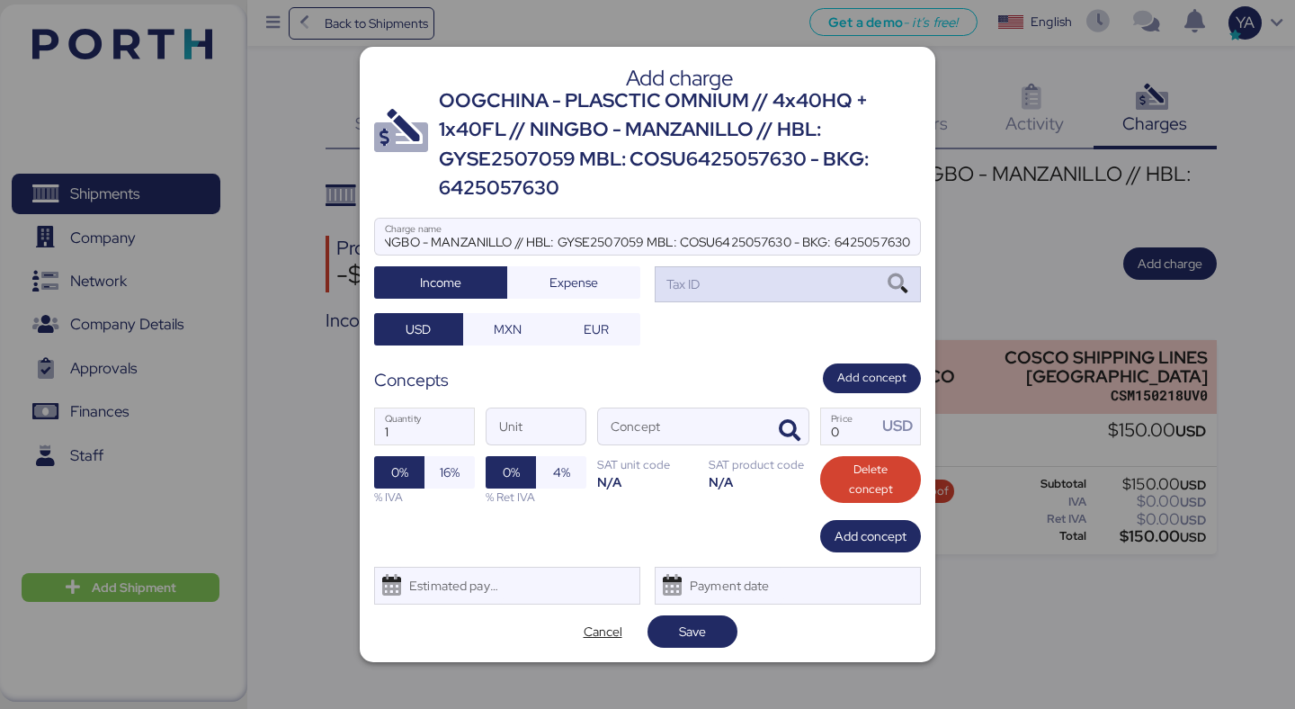
click at [684, 293] on div "Tax ID" at bounding box center [681, 284] width 37 height 20
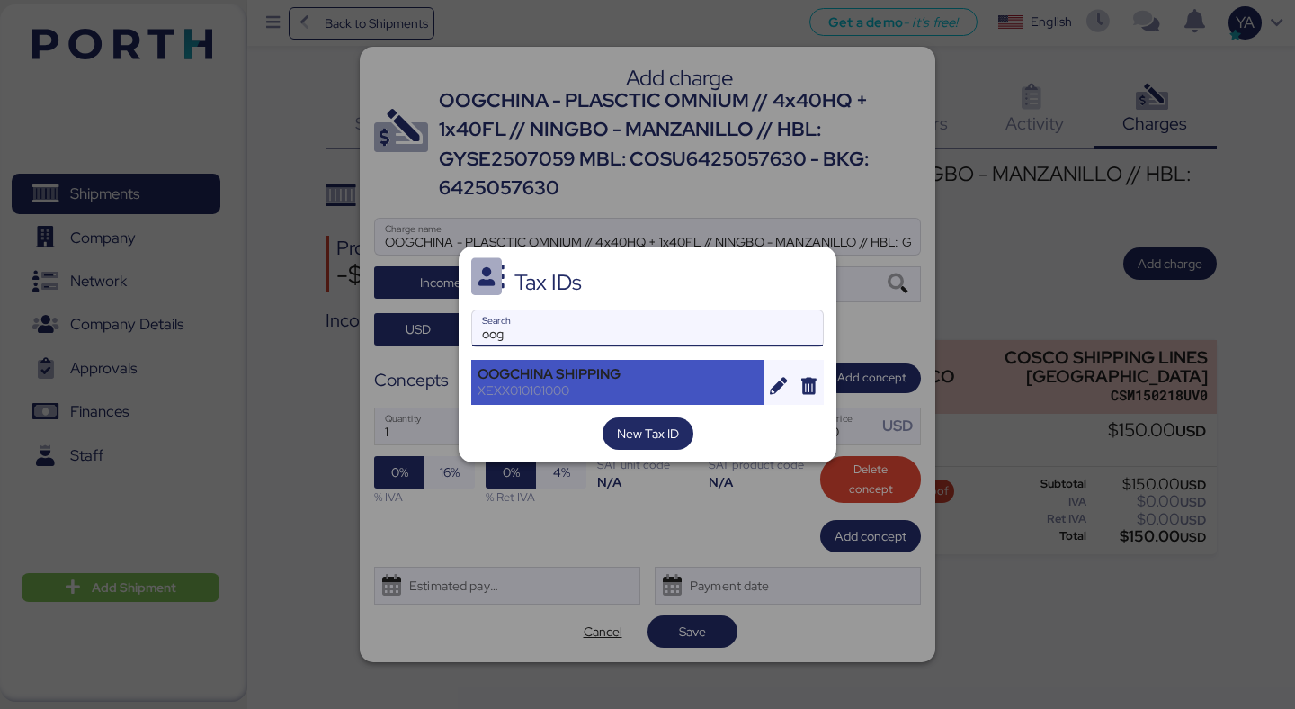
type input "oog"
click at [608, 371] on div "OOGCHINA SHIPPING" at bounding box center [618, 374] width 280 height 16
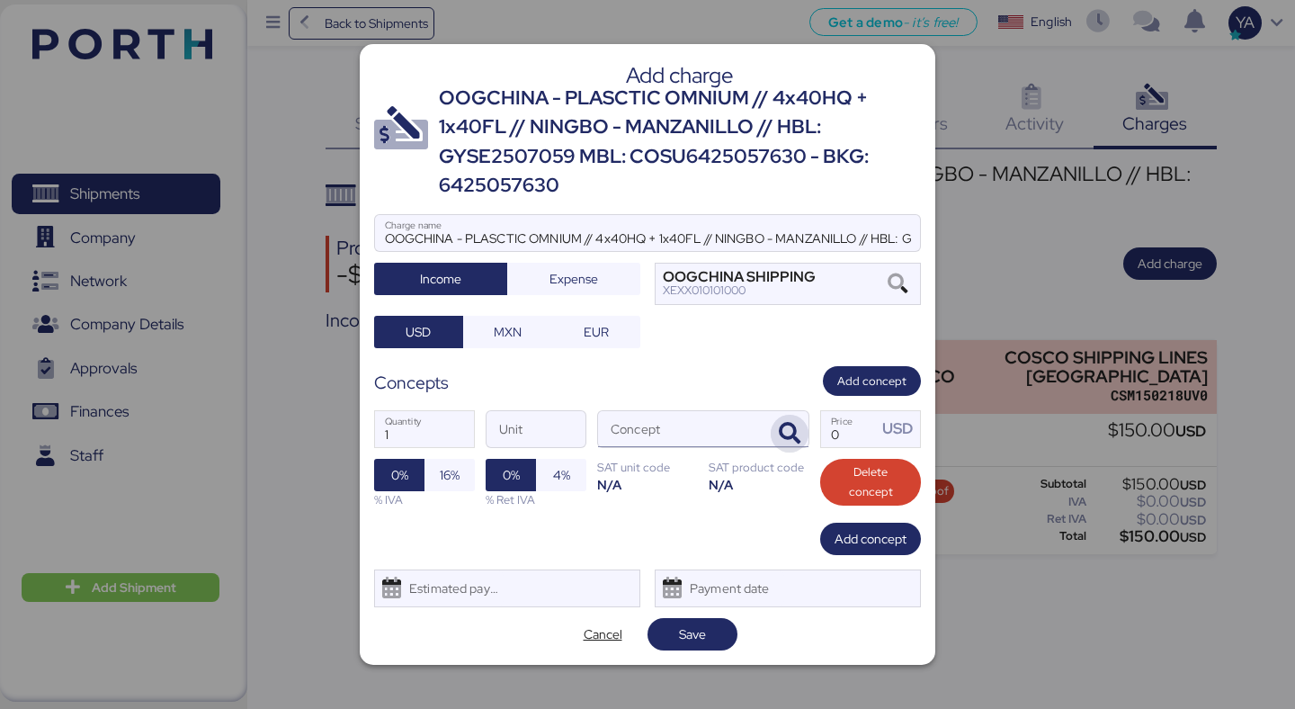
click at [795, 423] on icon "button" at bounding box center [790, 434] width 22 height 22
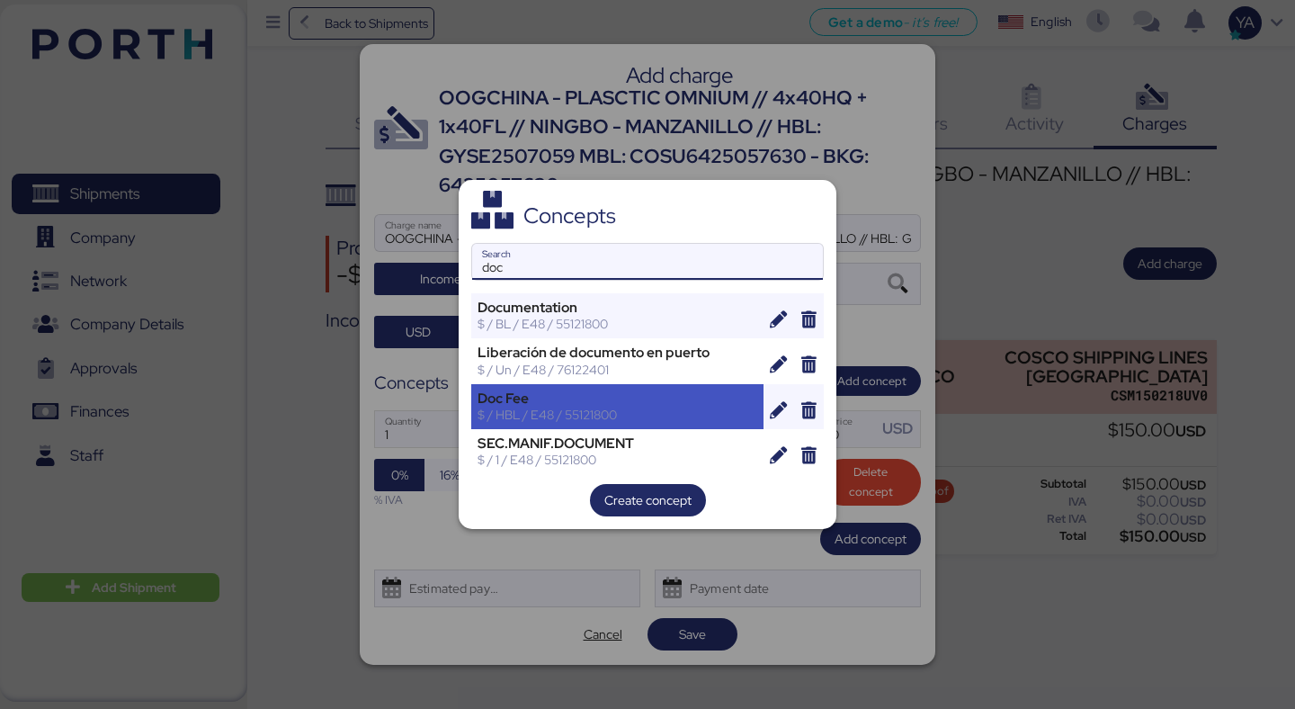
type input "doc"
click at [597, 400] on div "Doc Fee" at bounding box center [618, 398] width 280 height 16
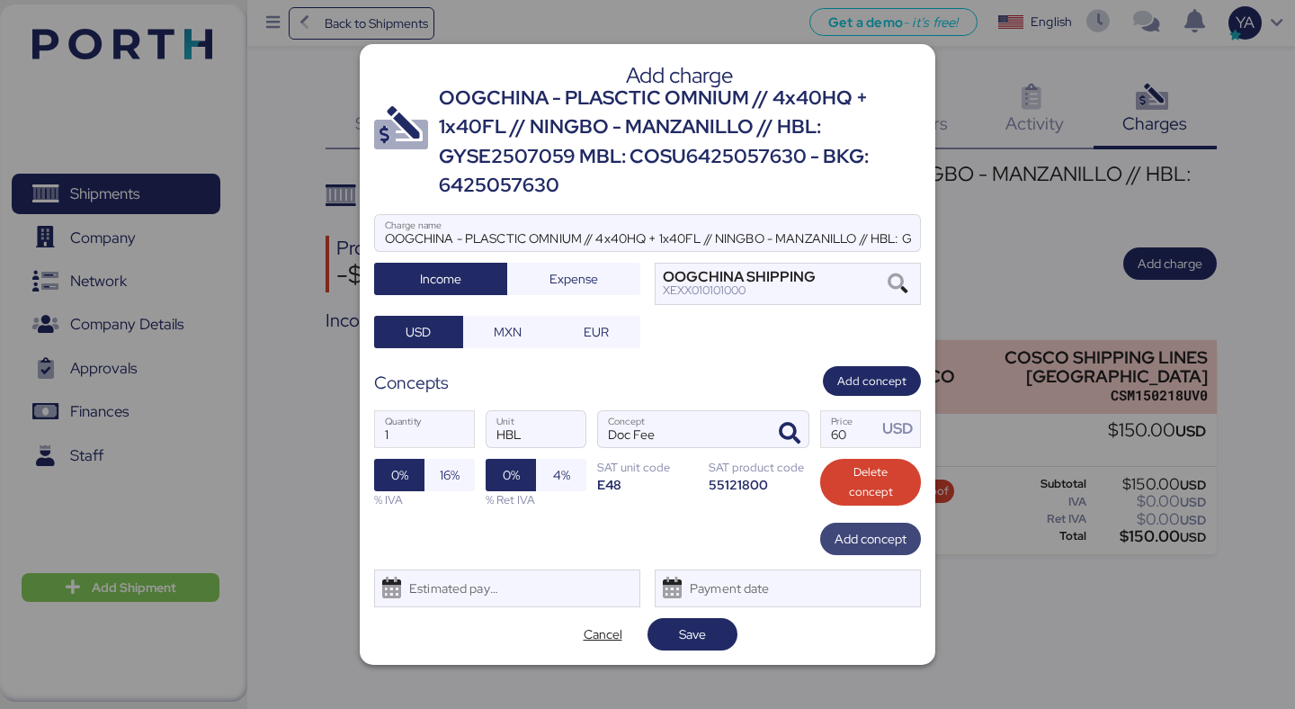
click at [828, 533] on span "Add concept" at bounding box center [870, 539] width 101 height 32
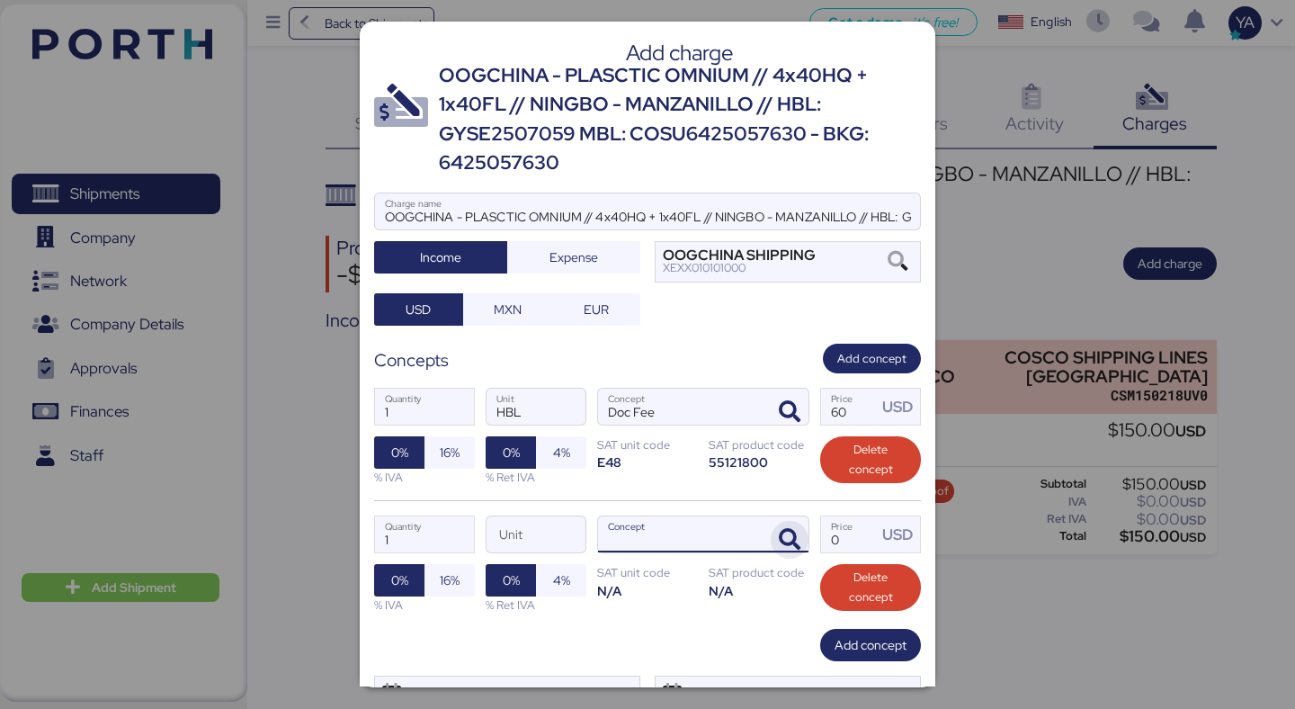
click at [808, 552] on span "button" at bounding box center [790, 540] width 38 height 38
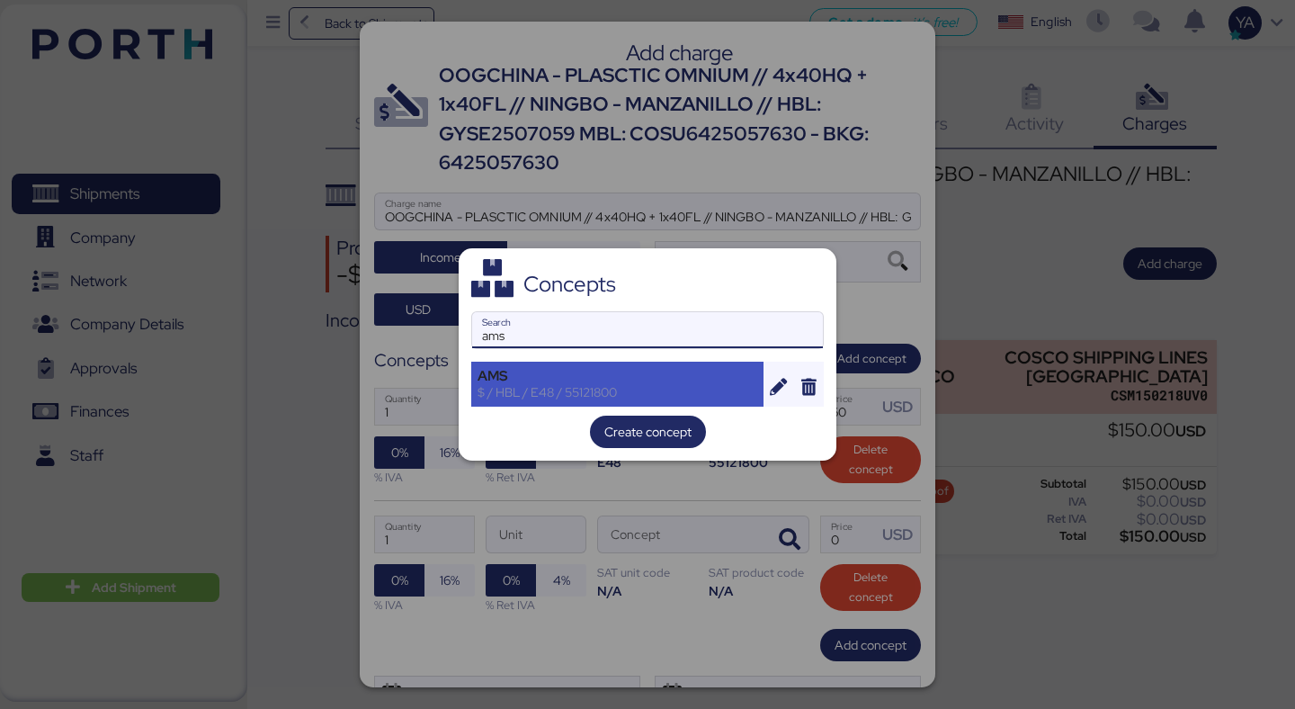
type input "ams"
click at [691, 380] on div "AMS" at bounding box center [618, 376] width 280 height 16
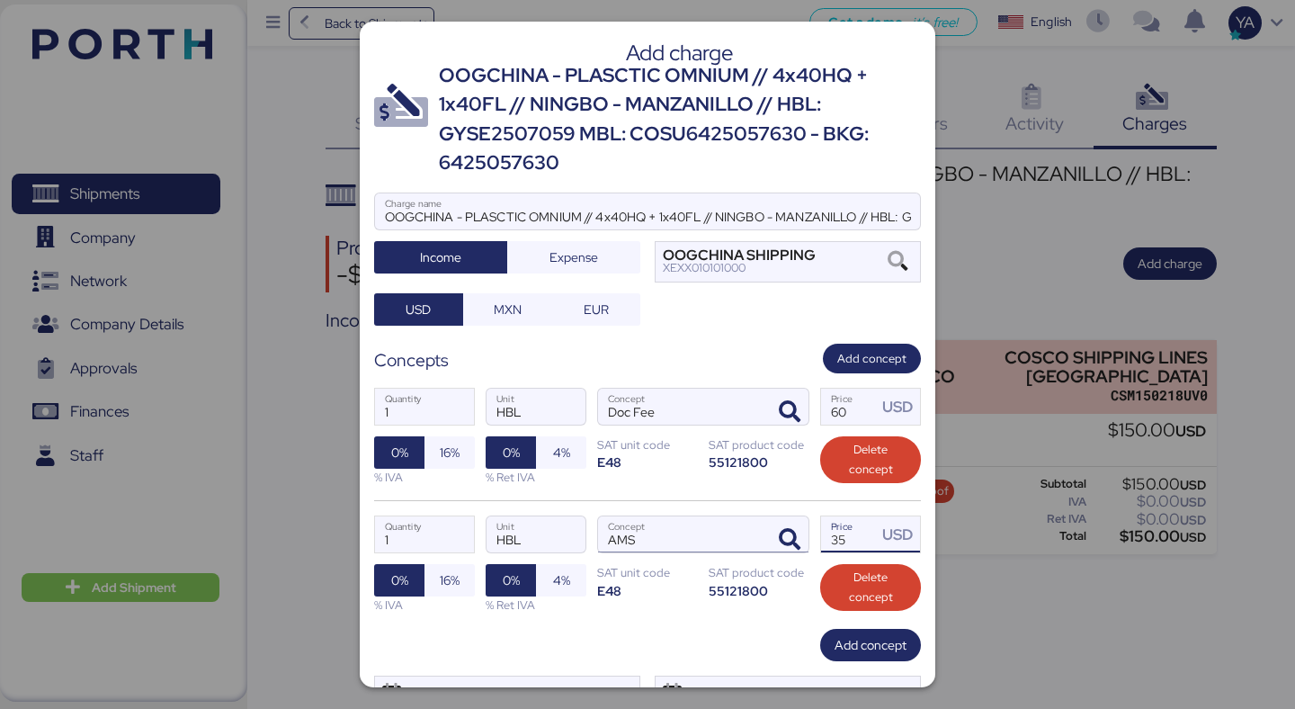
drag, startPoint x: 866, startPoint y: 542, endPoint x: 637, endPoint y: 542, distance: 229.3
click at [637, 542] on div "1 Quantity HBL Unit AMS Concept 35 Price USD 0% 16% % IVA 0% 4% % Ret IVA SAT u…" at bounding box center [647, 564] width 547 height 128
type input "40"
click at [850, 646] on span "Add concept" at bounding box center [871, 645] width 72 height 22
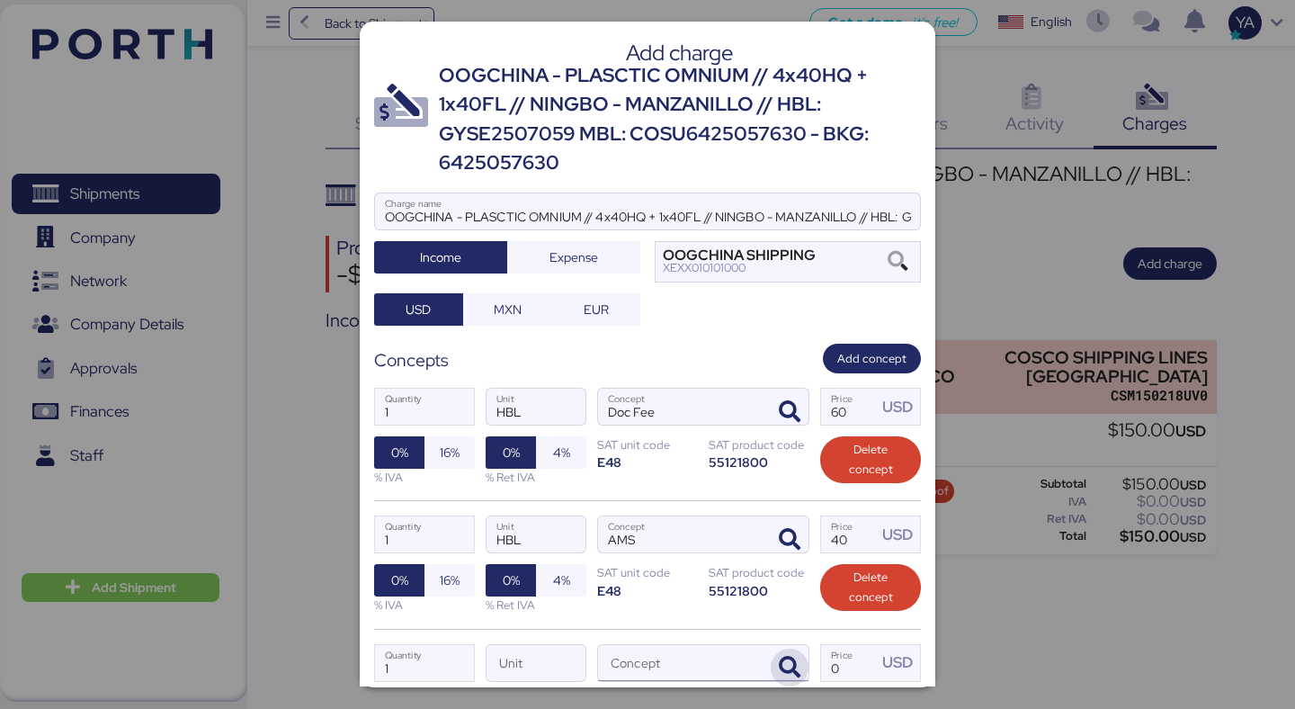
click at [776, 662] on span "button" at bounding box center [790, 667] width 38 height 38
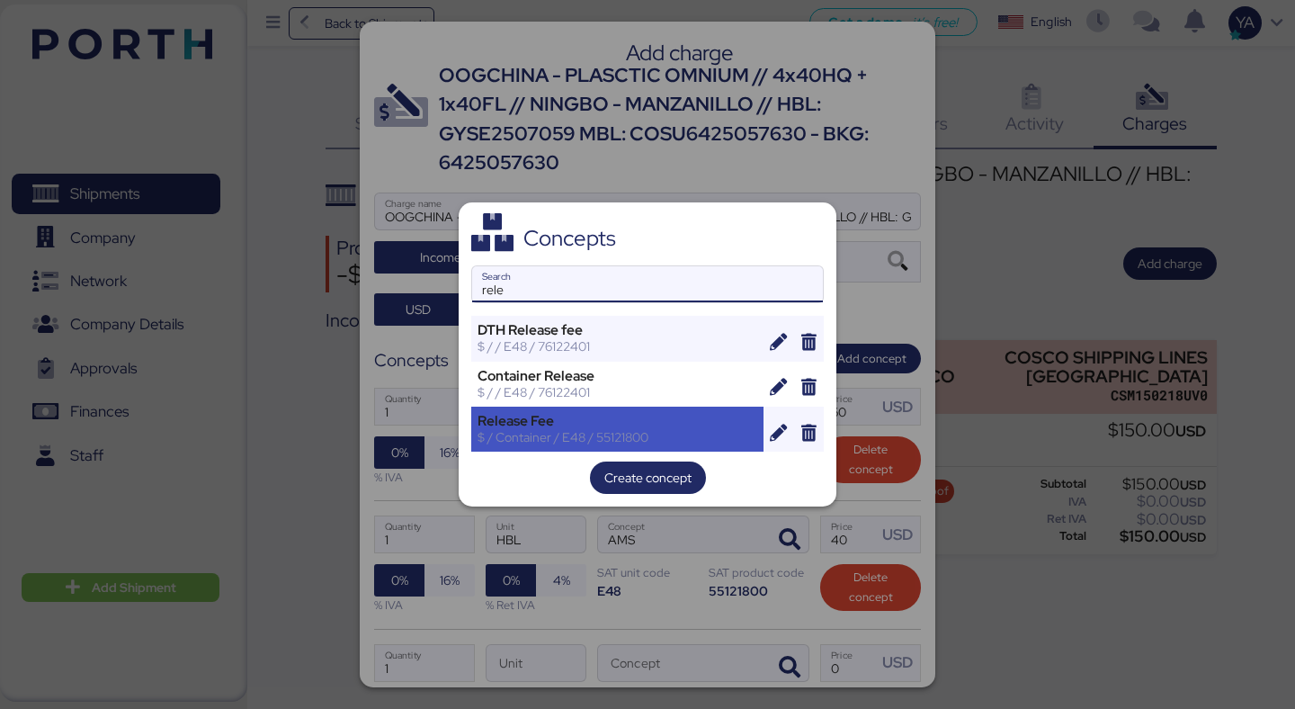
type input "rele"
click at [668, 418] on div "Release Fee" at bounding box center [618, 421] width 280 height 16
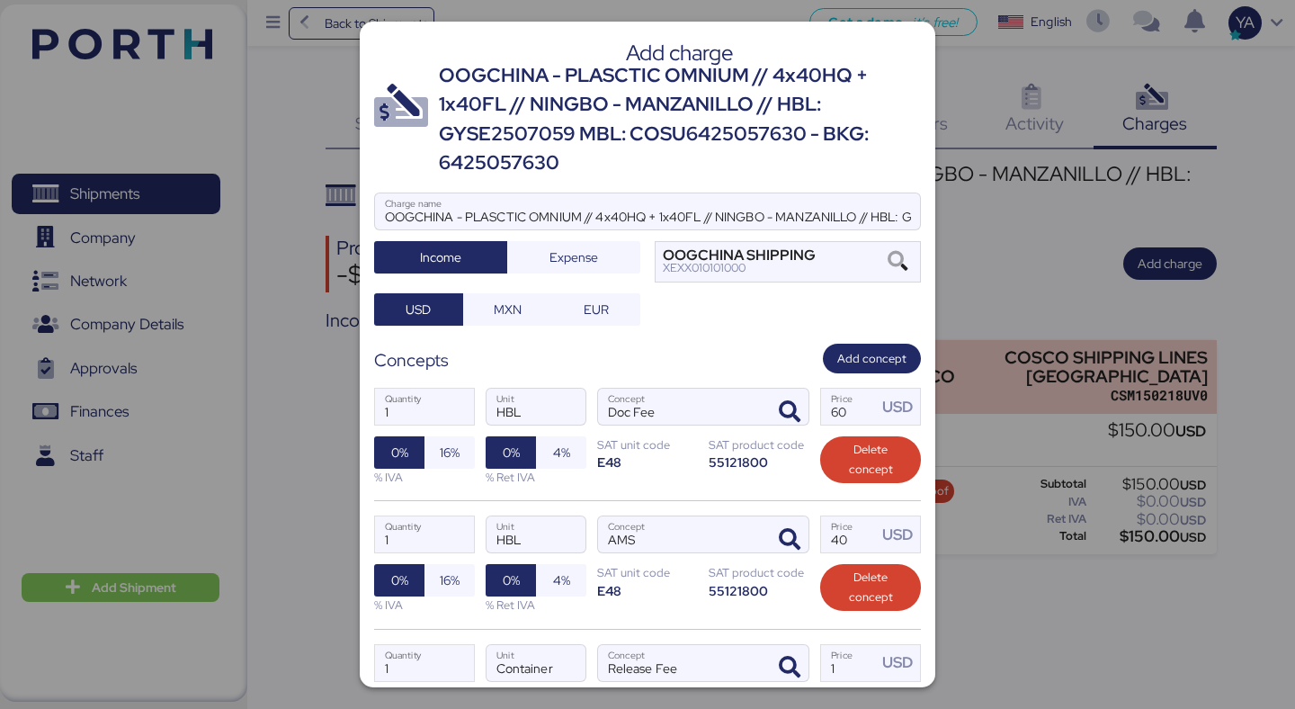
scroll to position [211, 0]
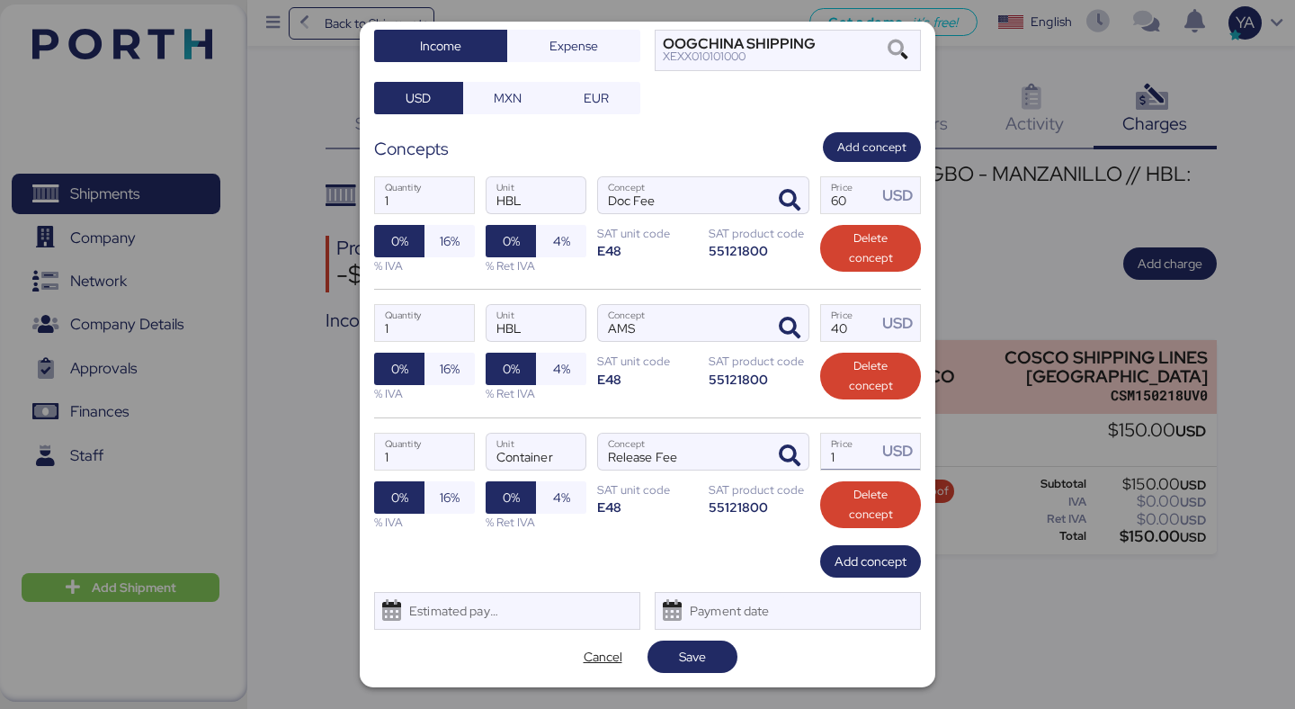
click at [854, 462] on input "1" at bounding box center [849, 451] width 56 height 36
paste input "390"
type input "390"
click at [883, 566] on span "Add concept" at bounding box center [871, 561] width 72 height 22
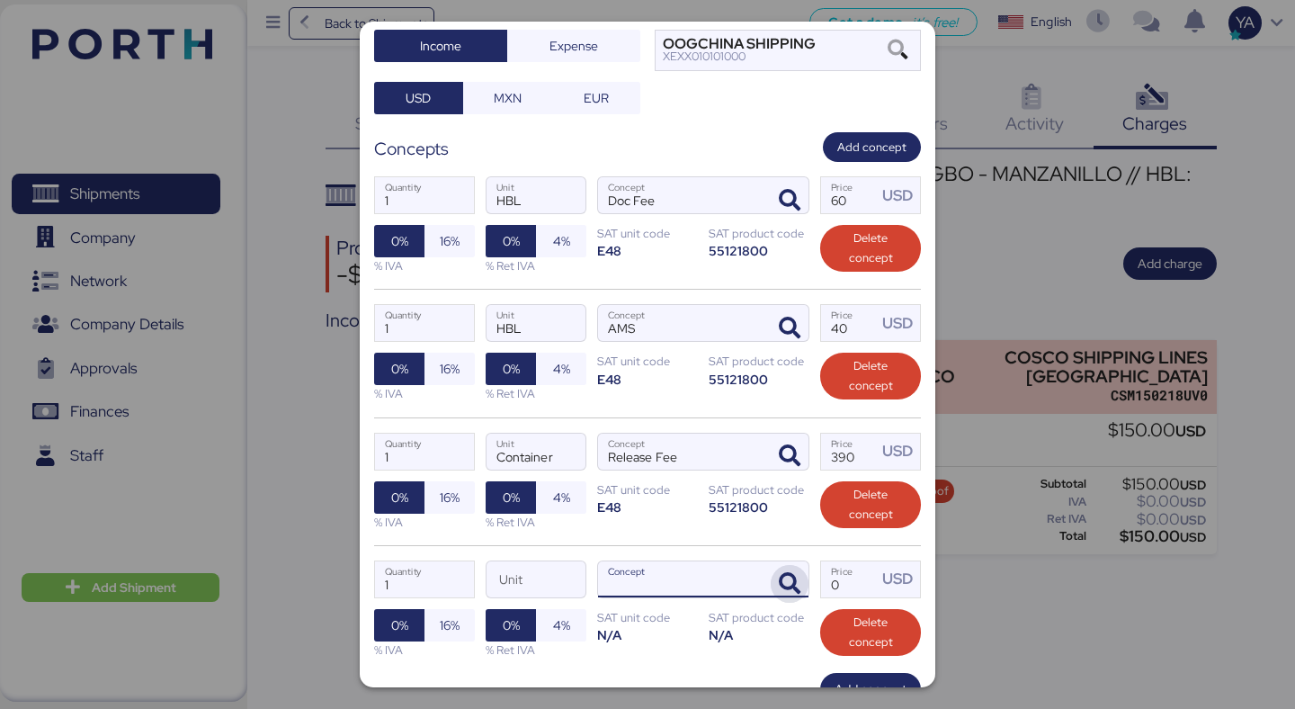
click at [794, 585] on icon "button" at bounding box center [790, 584] width 22 height 22
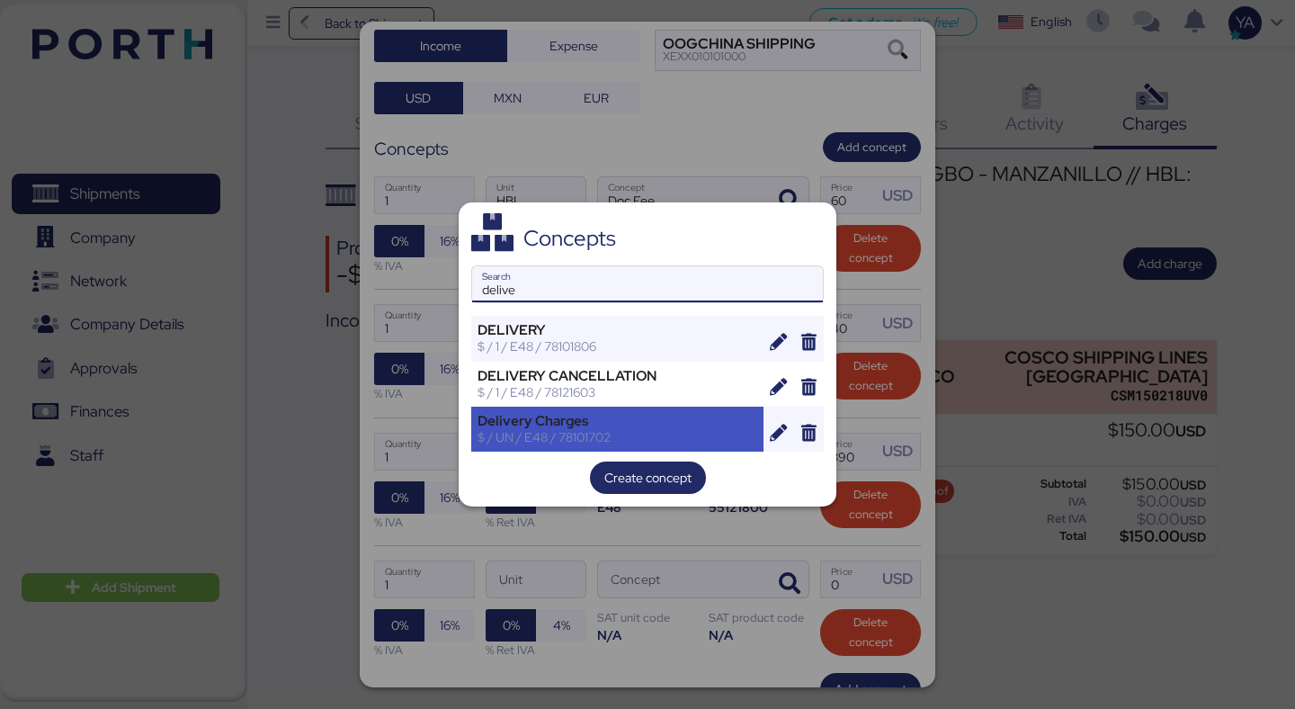
type input "delive"
click at [521, 414] on div "Delivery Charges" at bounding box center [618, 421] width 280 height 16
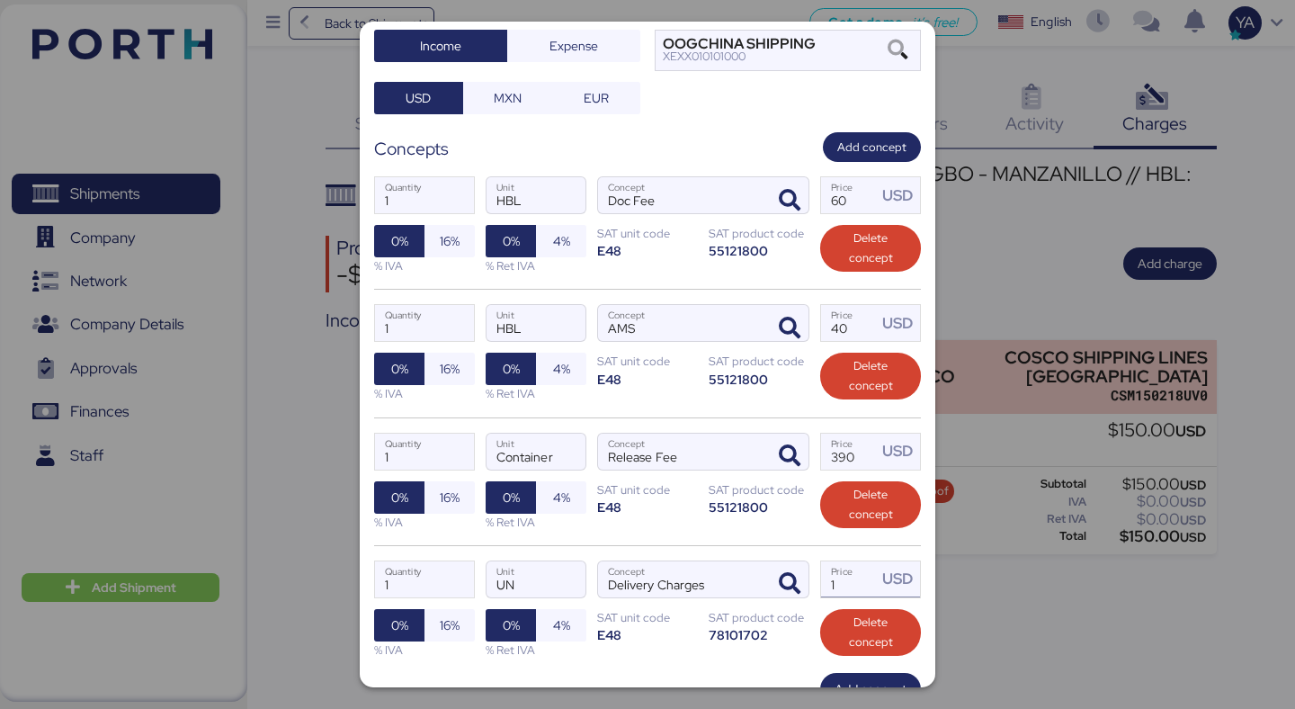
click at [835, 578] on input "1" at bounding box center [849, 579] width 56 height 36
paste input "10745"
type input "10745"
click at [723, 537] on div "1 Quantity Container Unit Release Fee Concept 390 Price USD 0% 16% % IVA 0% 4% …" at bounding box center [647, 481] width 547 height 128
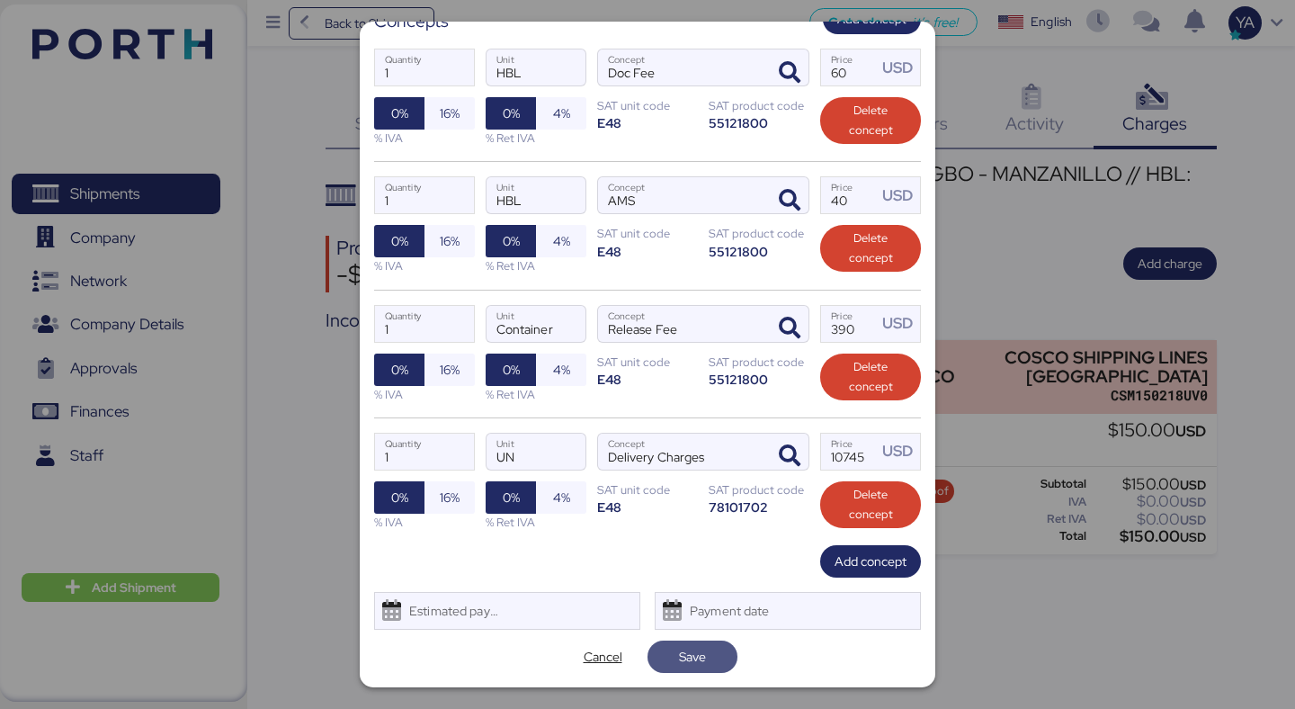
click at [673, 649] on span "Save" at bounding box center [692, 656] width 61 height 25
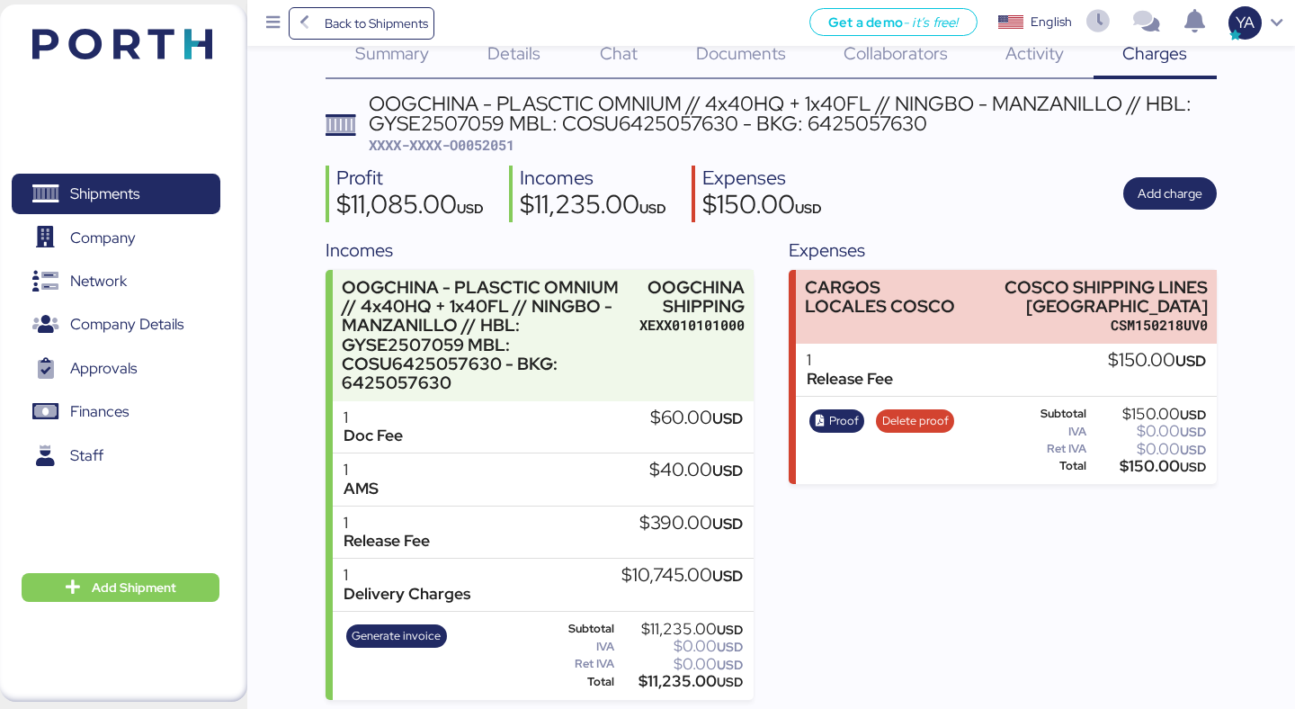
scroll to position [76, 0]
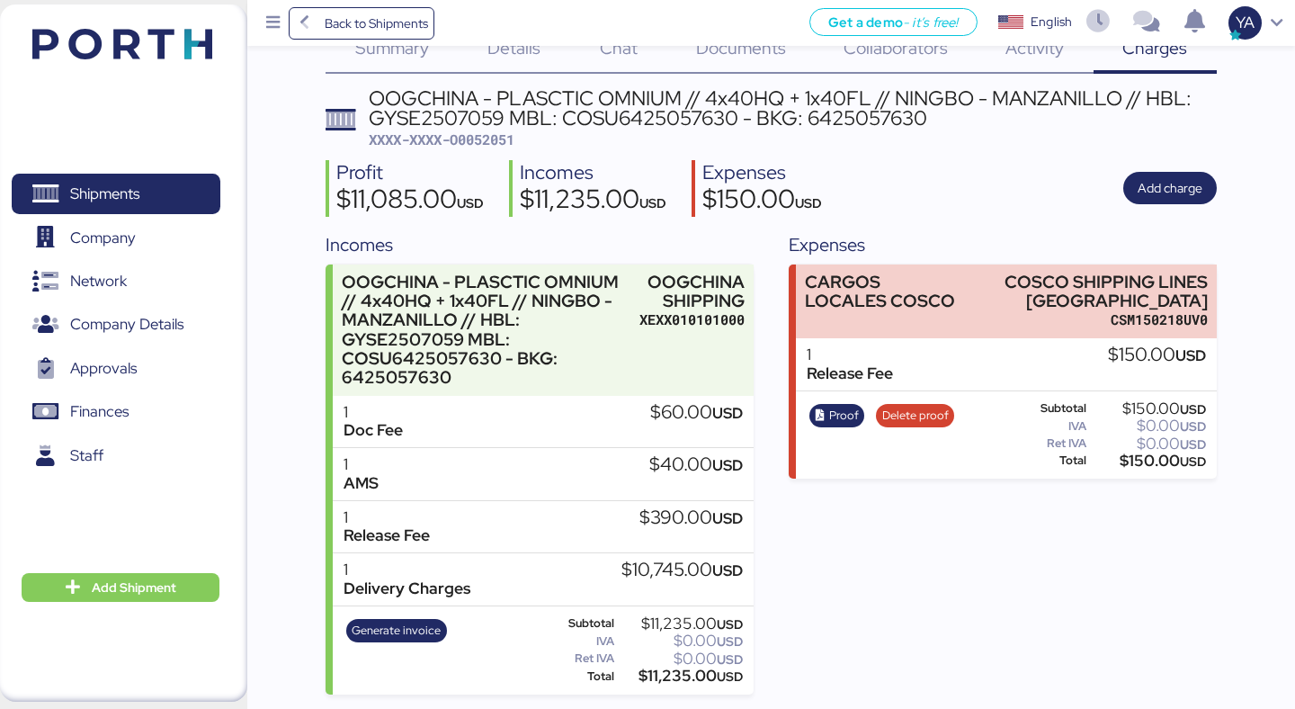
click at [578, 294] on div "OOGCHINA - PLASCTIC OMNIUM // 4x40HQ + 1x40FL // NINGBO - MANZANILLO // HBL: GY…" at bounding box center [487, 330] width 290 height 114
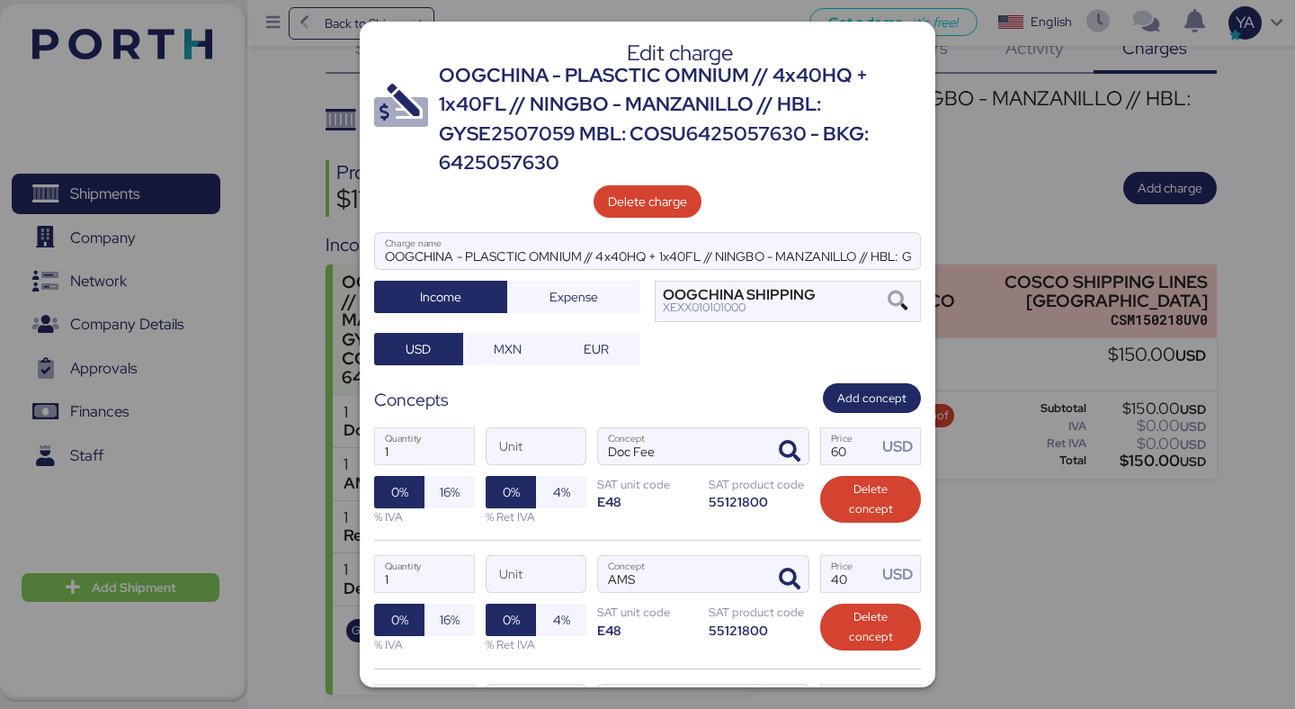
scroll to position [379, 0]
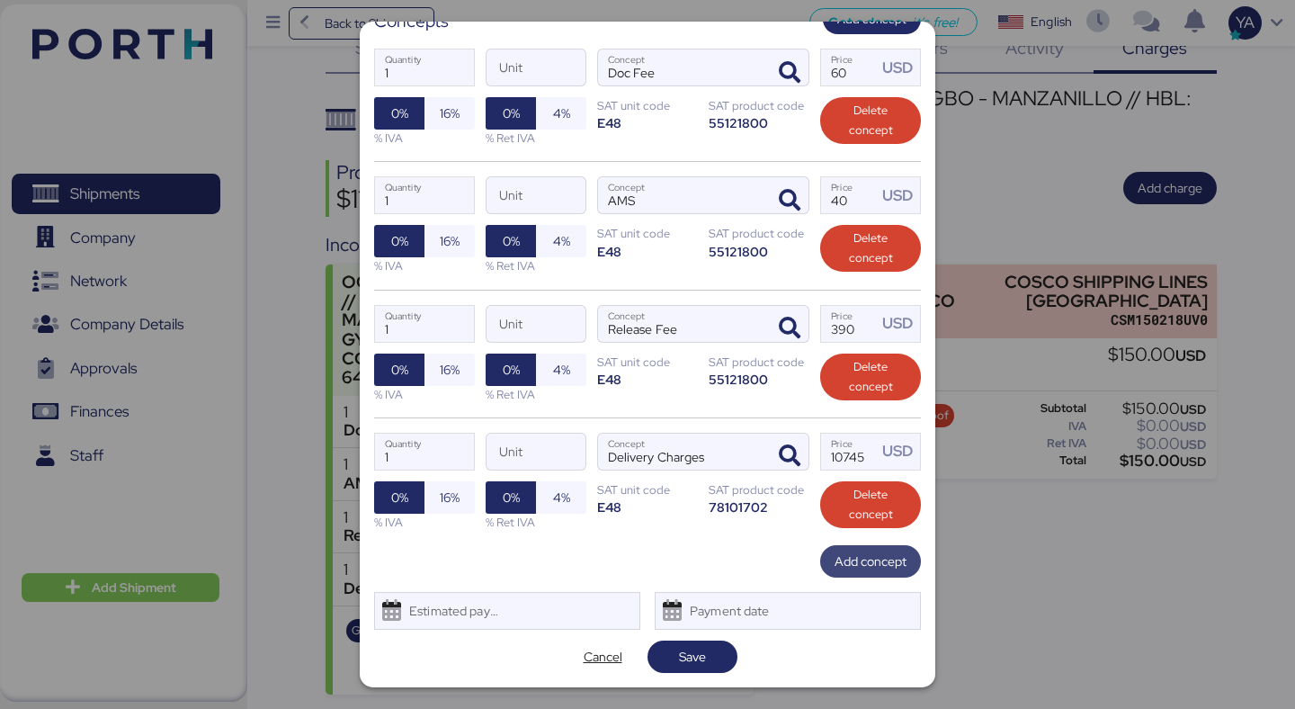
click at [850, 555] on span "Add concept" at bounding box center [871, 561] width 72 height 22
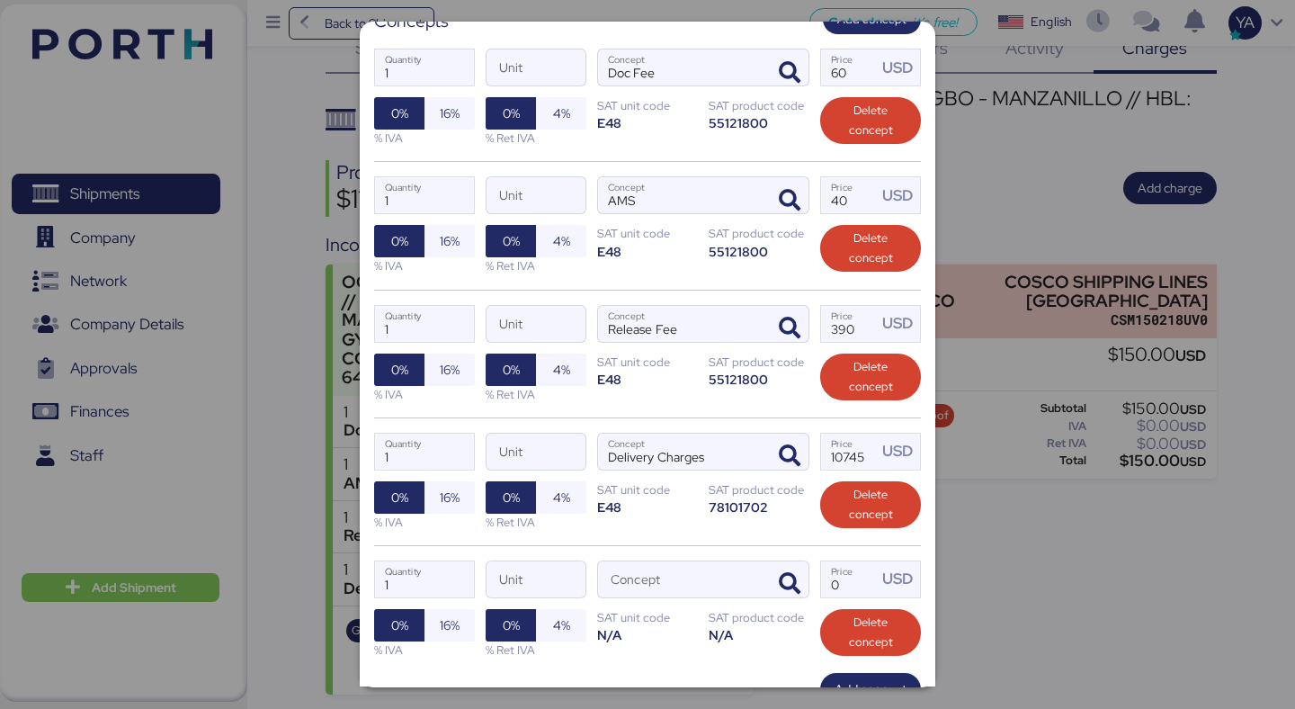
click at [791, 604] on div "1 Quantity Unit Concept 0 Price USD 0% 16% % IVA 0% 4% % Ret IVA SAT unit code …" at bounding box center [647, 609] width 547 height 128
click at [790, 588] on icon "button" at bounding box center [790, 584] width 22 height 22
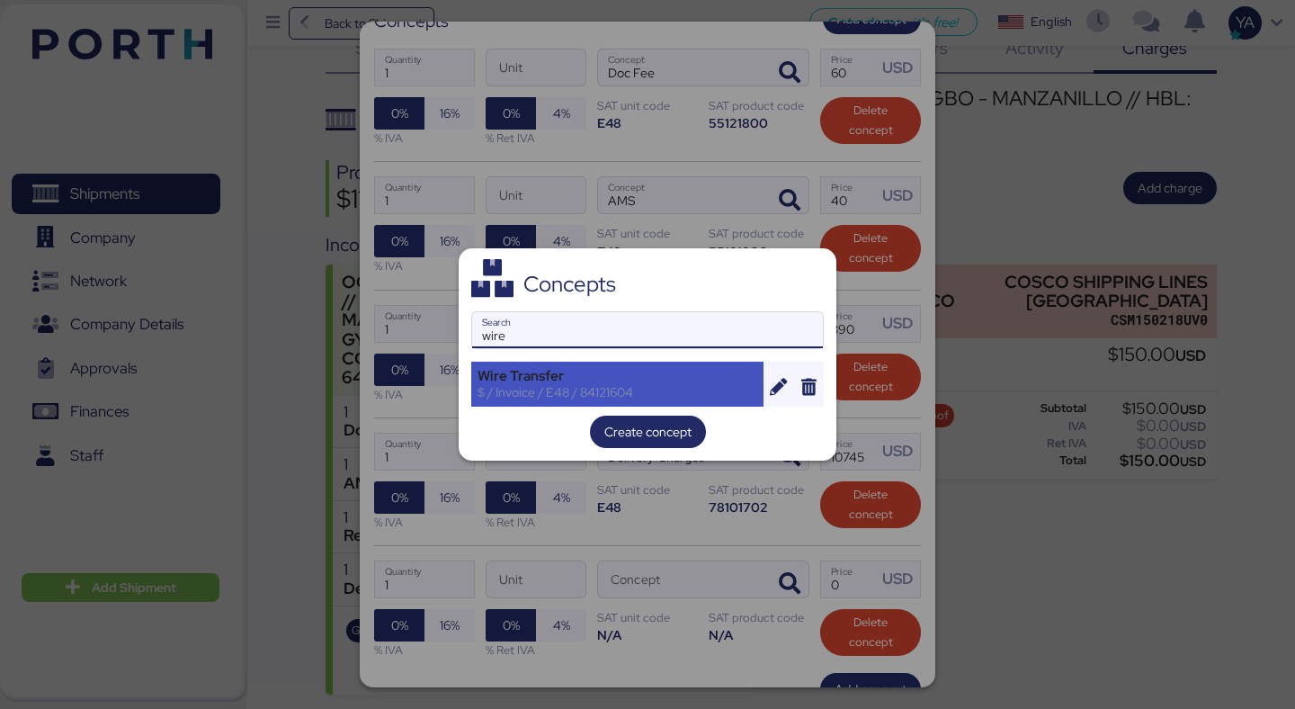
type input "wire"
click at [709, 387] on div "$ / Invoice / E48 / 84121604" at bounding box center [618, 392] width 280 height 16
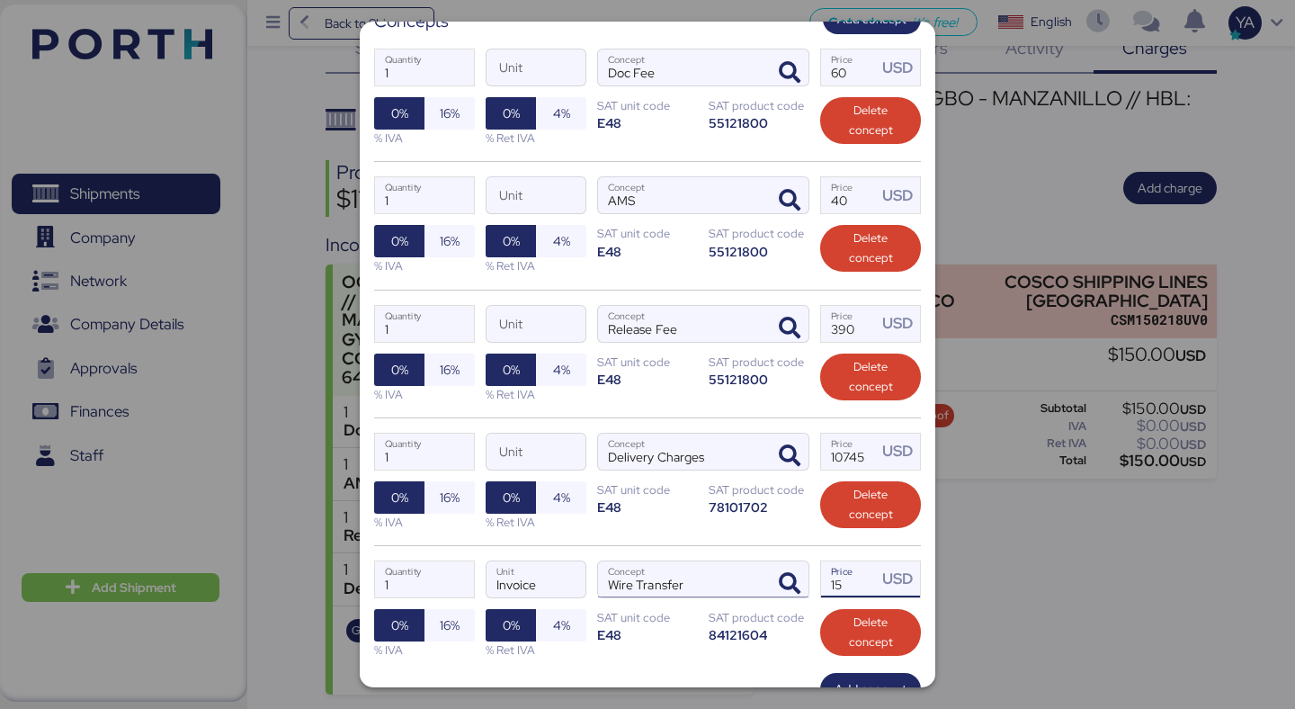
drag, startPoint x: 862, startPoint y: 586, endPoint x: 677, endPoint y: 578, distance: 185.4
click at [681, 578] on div "1 Quantity Invoice Unit Wire Transfer Concept 15 Price USD 0% 16% % IVA 0% 4% %…" at bounding box center [647, 609] width 547 height 128
type input "20"
click at [613, 550] on div "1 Quantity Invoice Unit Wire Transfer Concept 20 Price USD 0% 16% % IVA 0% 4% %…" at bounding box center [647, 609] width 547 height 128
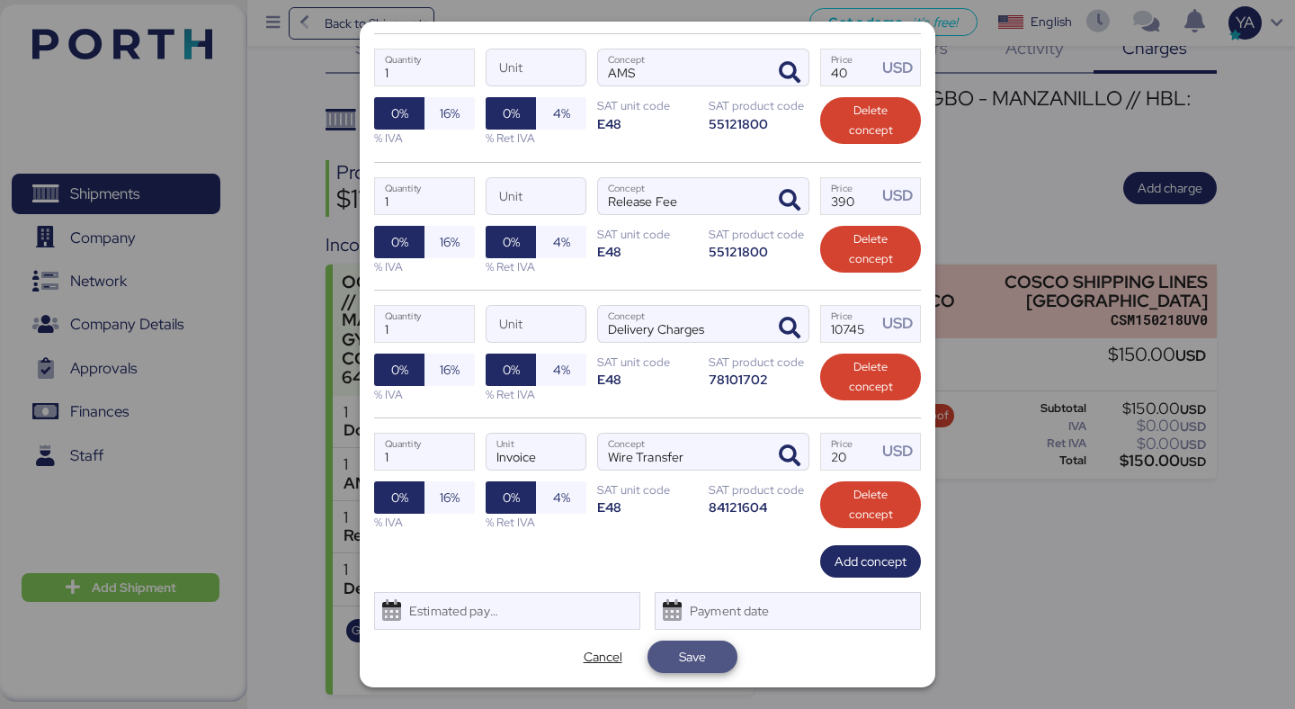
click at [698, 666] on span "Save" at bounding box center [692, 657] width 27 height 22
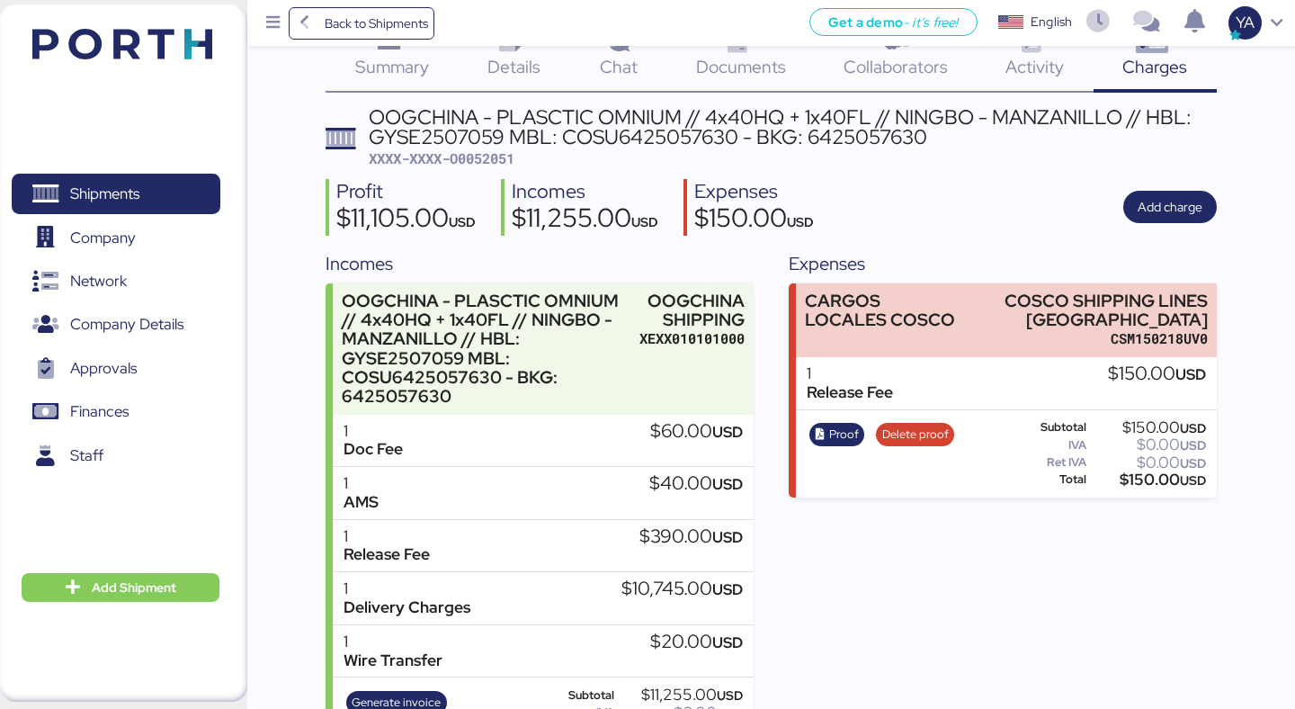
scroll to position [0, 0]
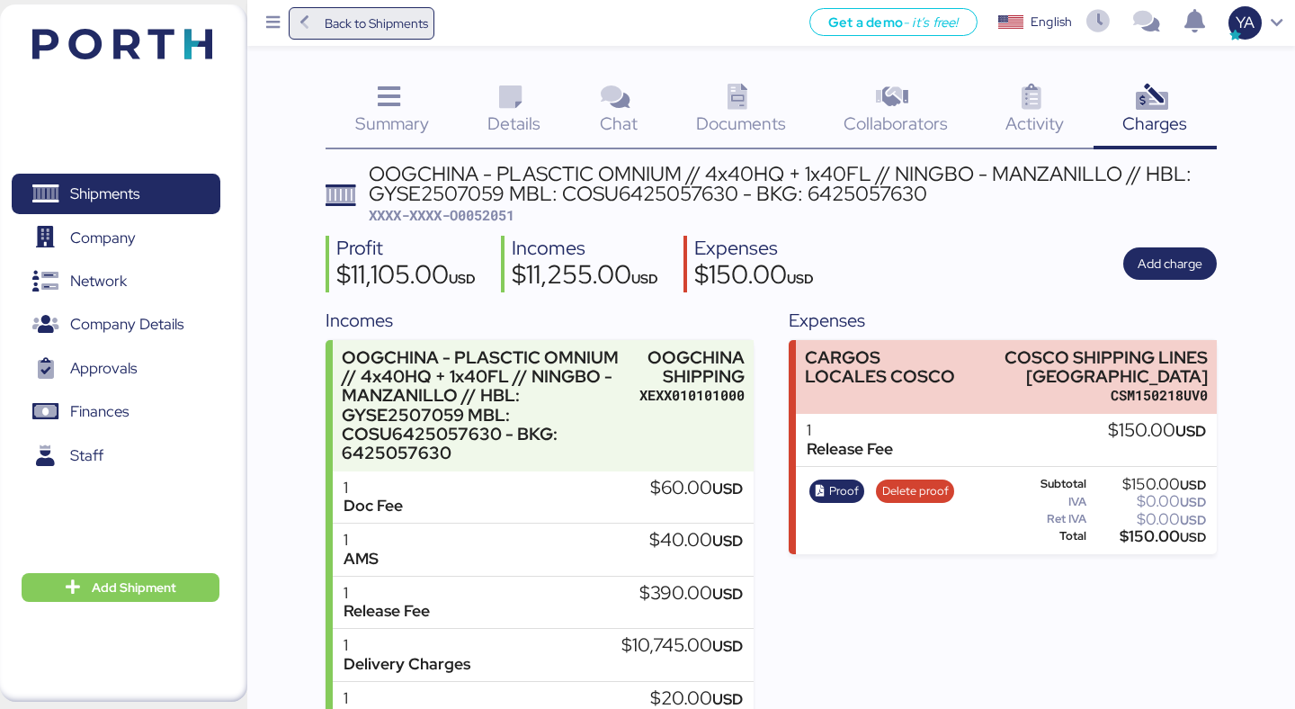
click at [363, 25] on span "Back to Shipments" at bounding box center [376, 24] width 103 height 22
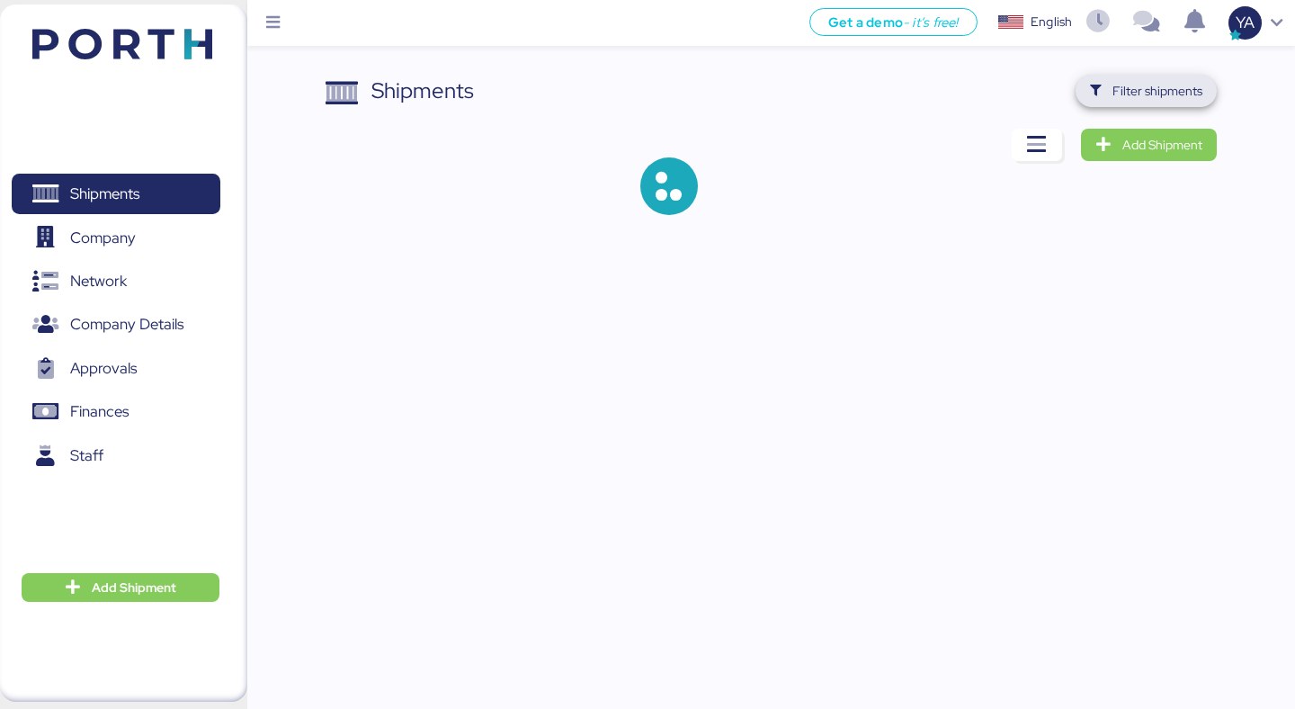
click at [1177, 89] on span "Filter shipments" at bounding box center [1158, 91] width 90 height 22
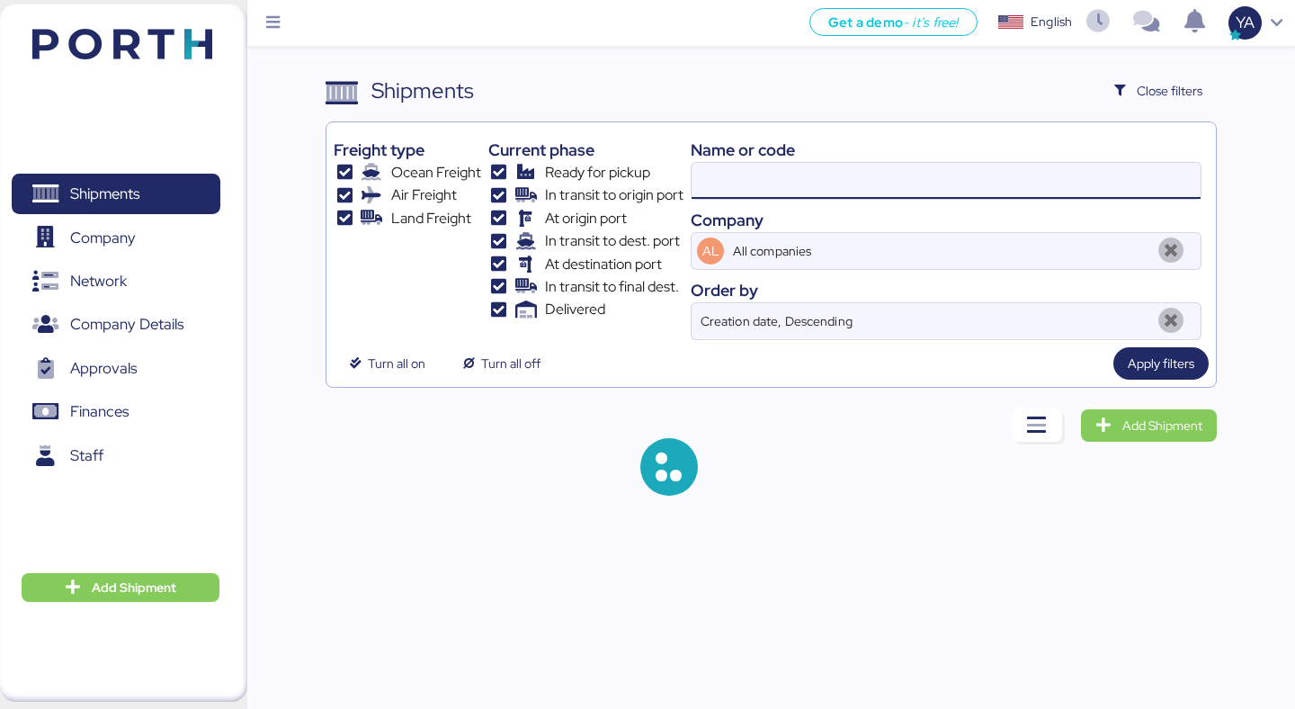
click at [929, 183] on input at bounding box center [946, 181] width 509 height 36
paste input "O0051971"
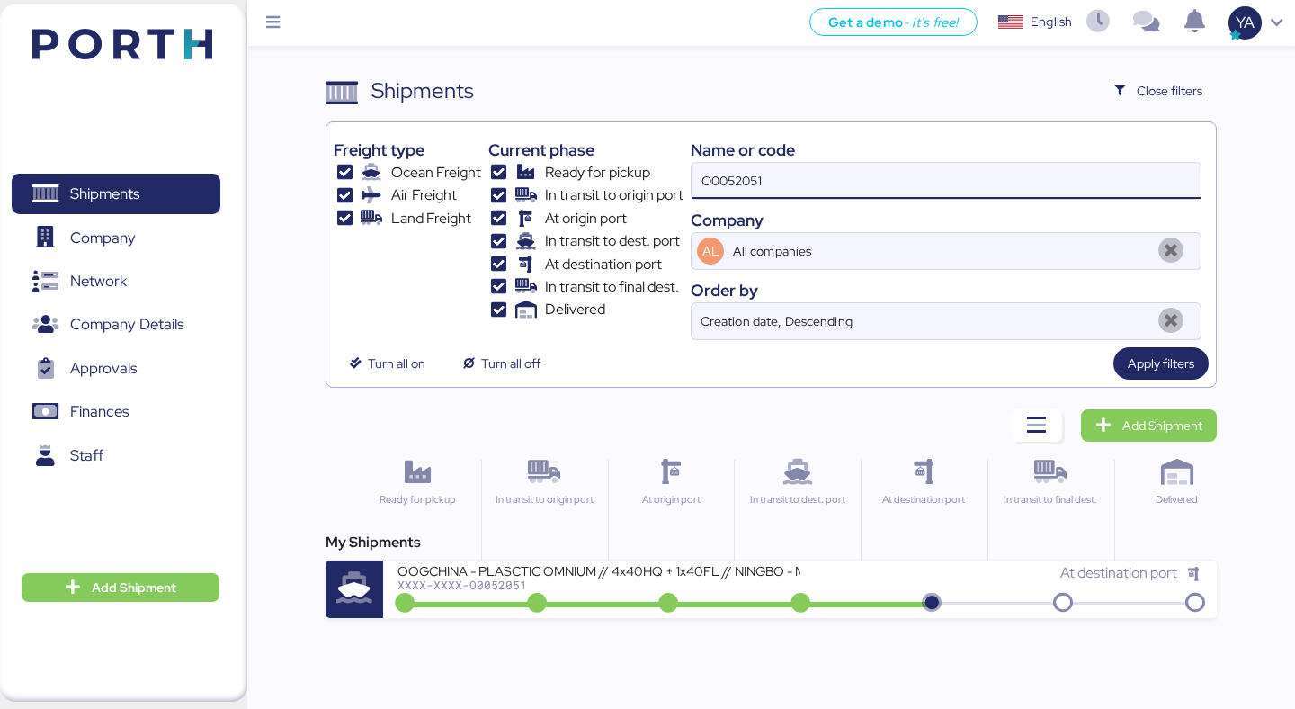
click at [925, 183] on input "O0052051" at bounding box center [946, 181] width 509 height 36
paste input "197"
type input "O0051971"
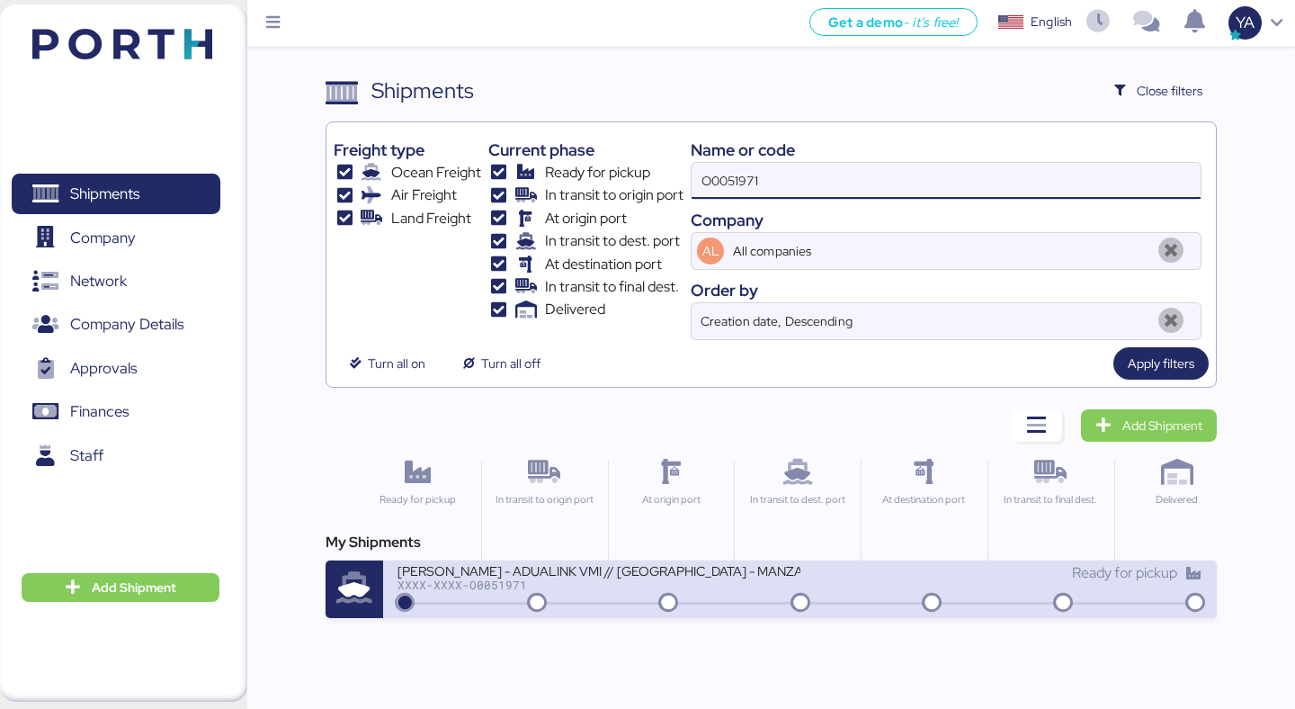
click at [600, 607] on div "JIANGSU XIN BURNASIA - ADUALINK VMI // [GEOGRAPHIC_DATA] - MANZANILLO // MBL: E…" at bounding box center [799, 589] width 833 height 58
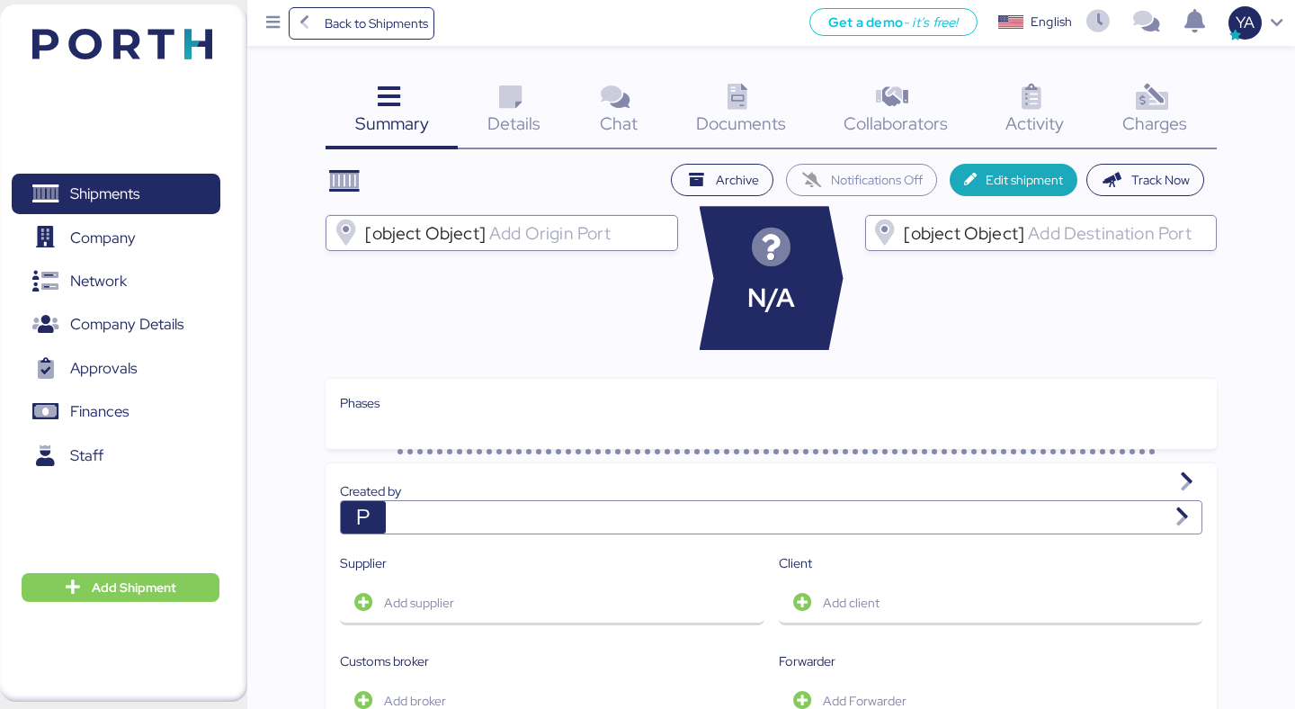
click at [1166, 80] on div "Charges 0" at bounding box center [1155, 112] width 123 height 75
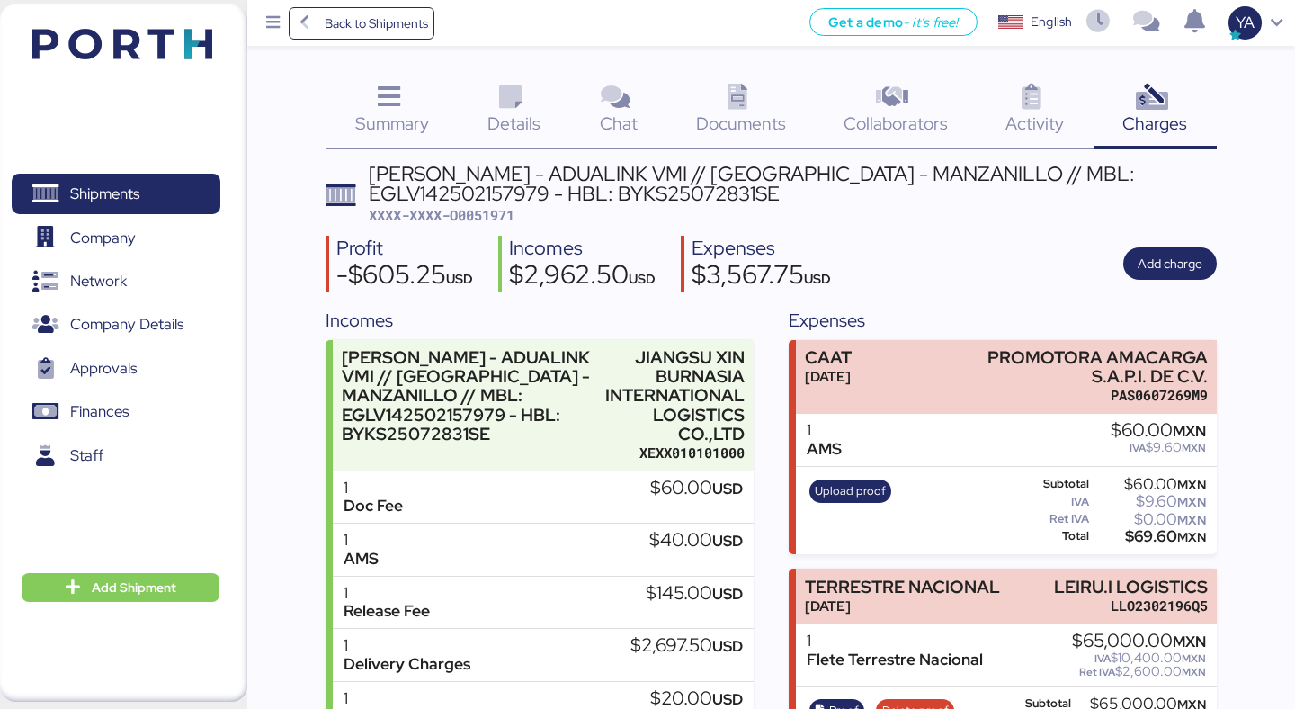
click at [477, 213] on span "XXXX-XXXX-O0051971" at bounding box center [442, 215] width 146 height 18
copy span "O0051971"
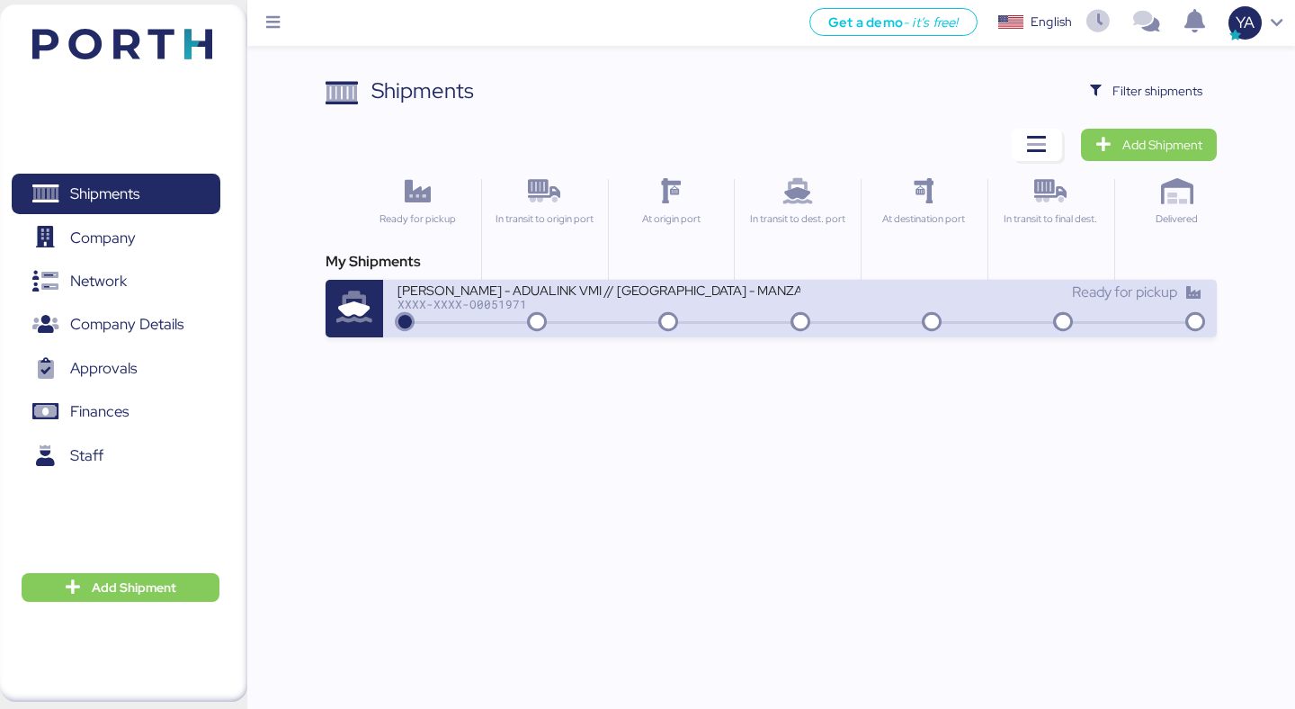
click at [357, 288] on div at bounding box center [355, 309] width 58 height 58
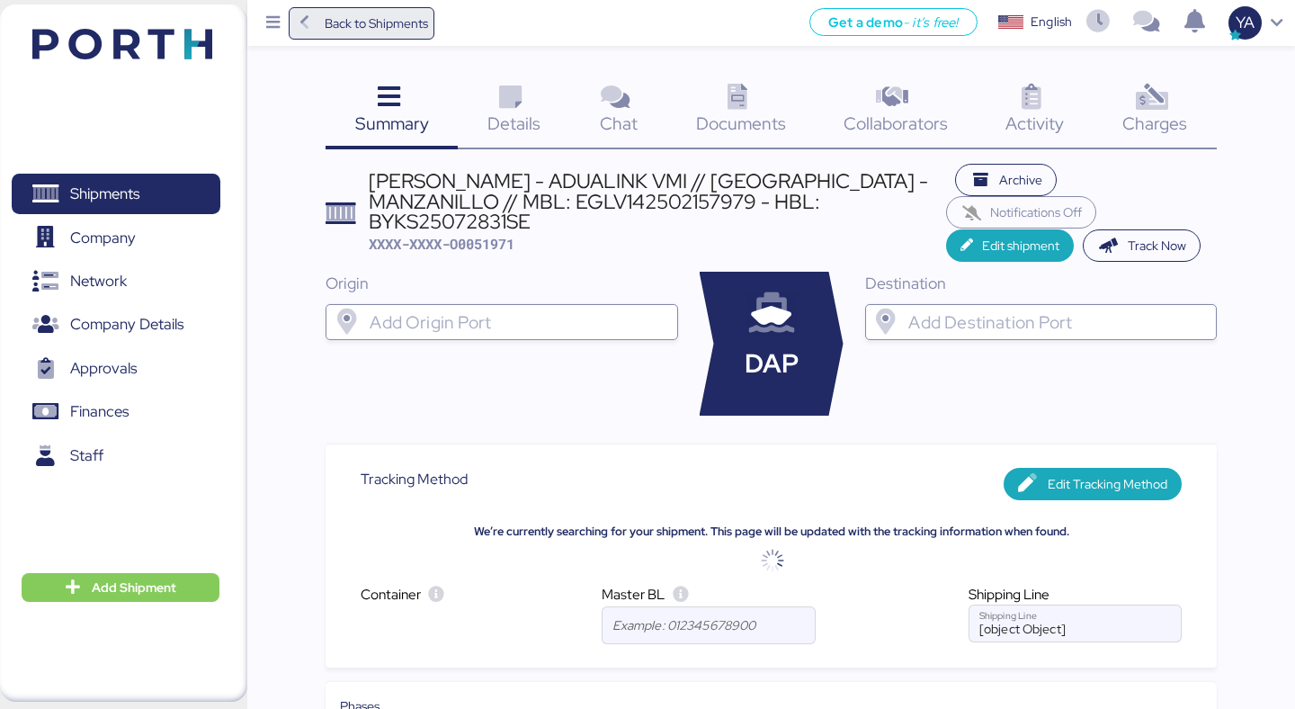
click at [390, 8] on span "Back to Shipments" at bounding box center [362, 23] width 134 height 32
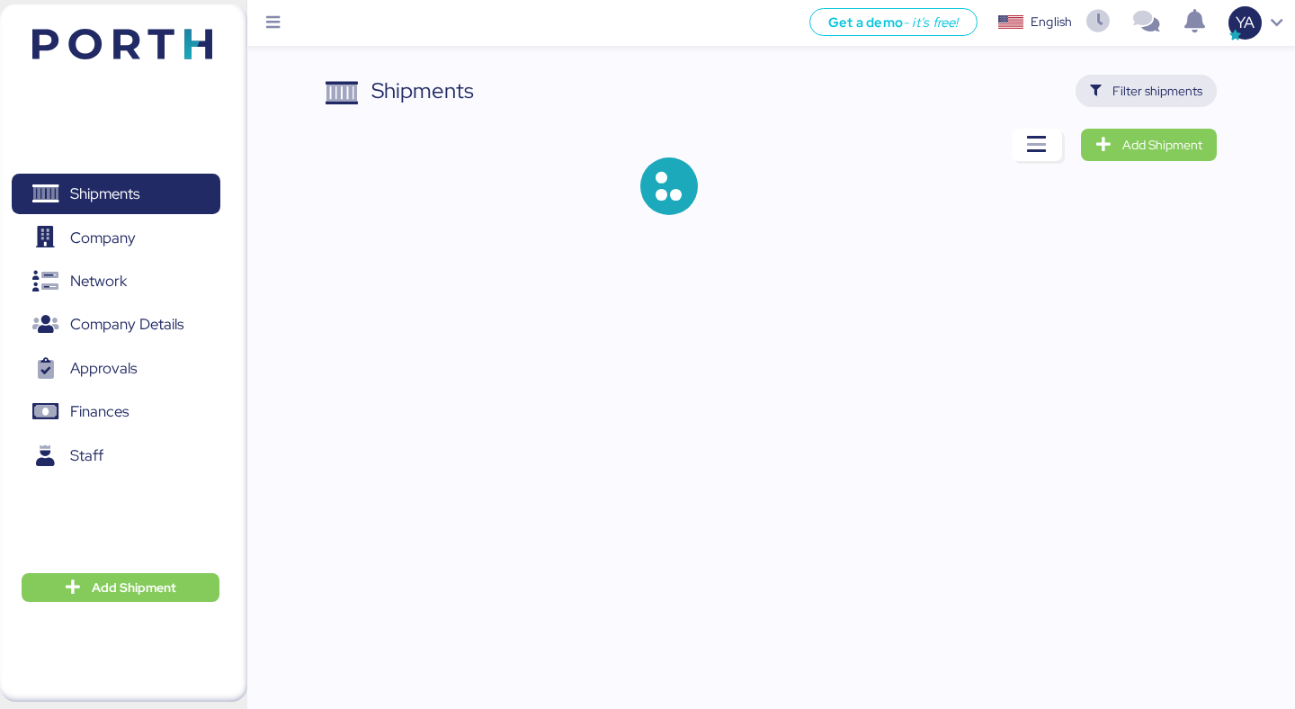
click at [1121, 103] on span "Filter shipments" at bounding box center [1146, 91] width 141 height 32
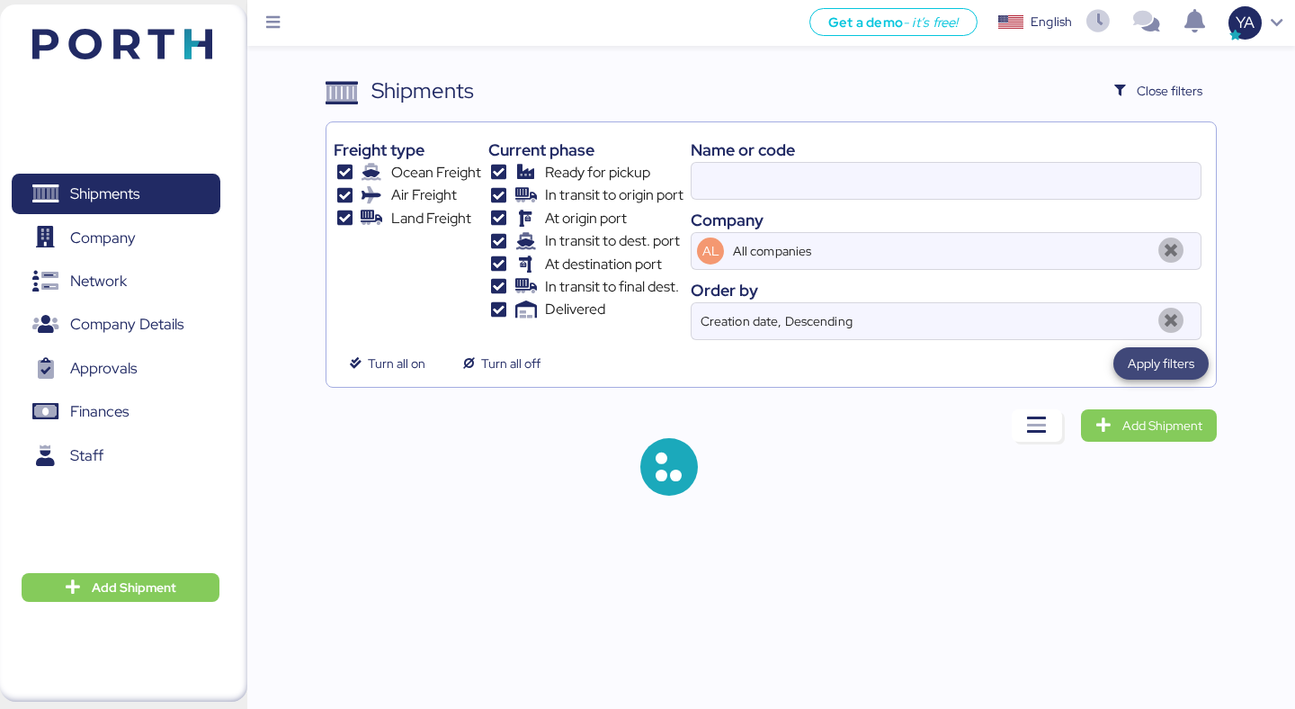
click at [1164, 371] on span "Apply filters" at bounding box center [1161, 364] width 67 height 22
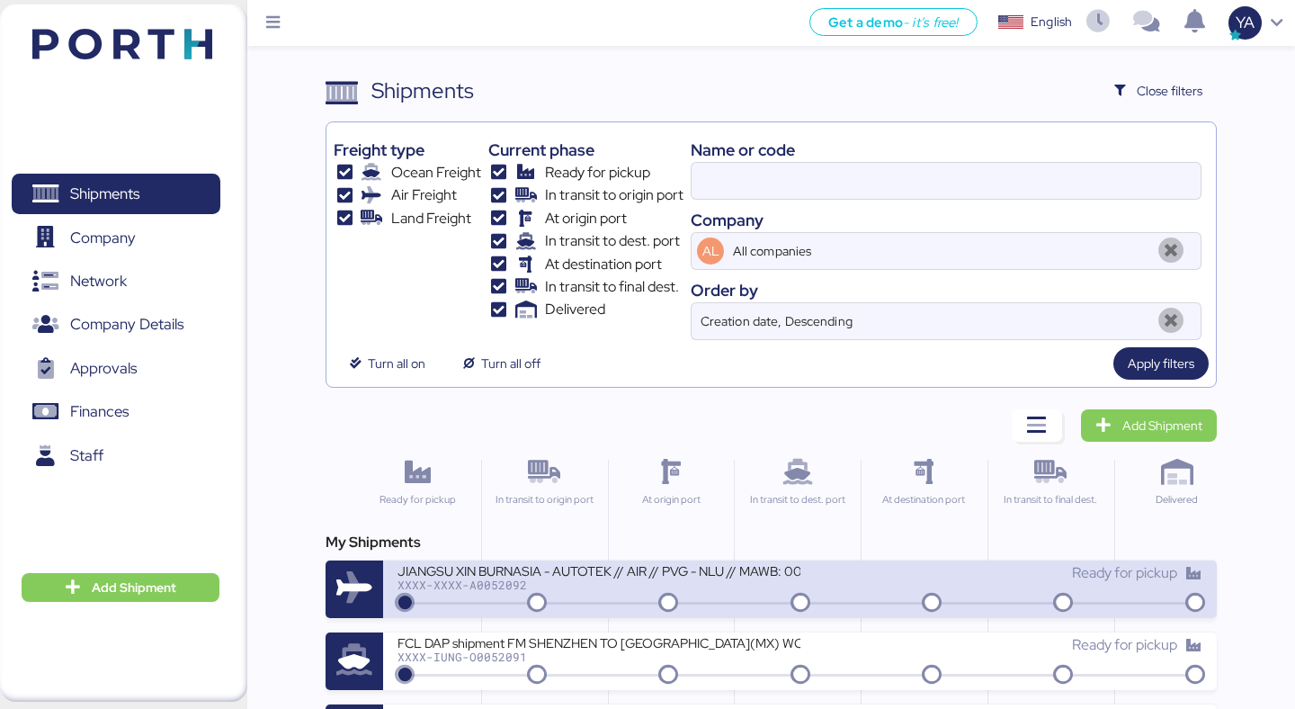
click at [828, 572] on div "Ready for pickup" at bounding box center [1001, 573] width 402 height 22
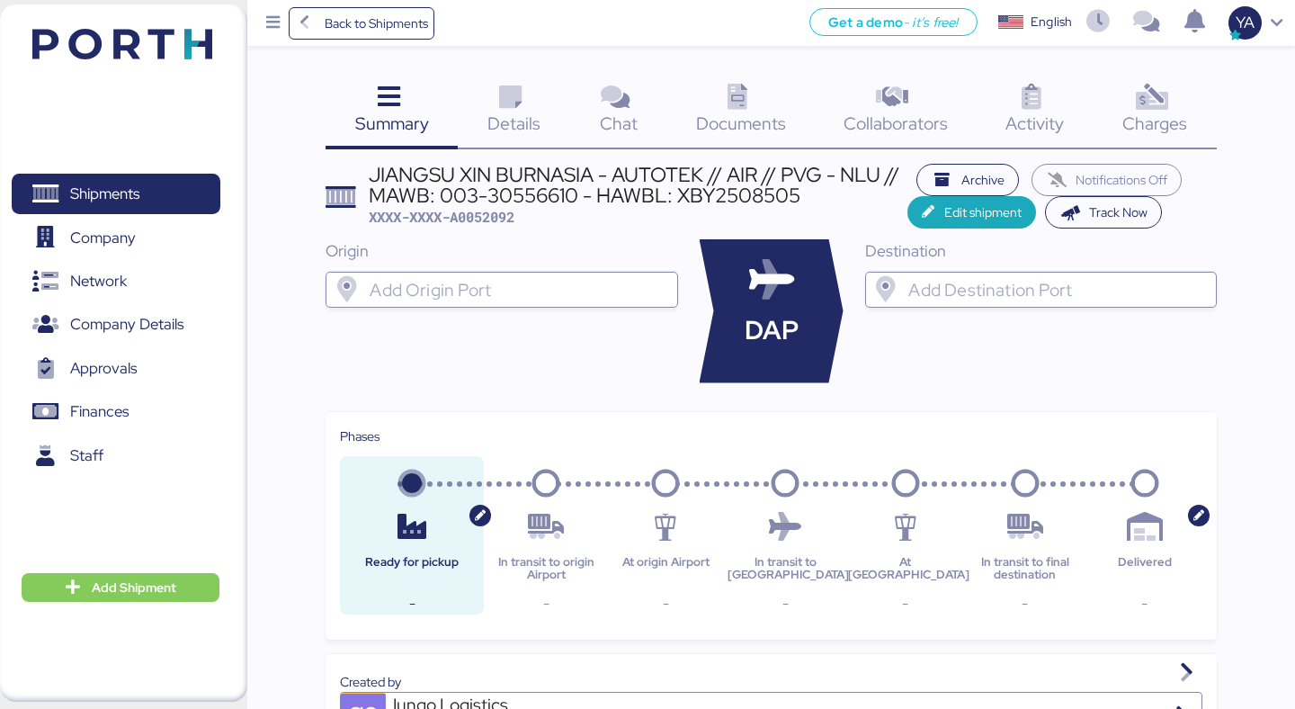
click at [473, 219] on span "XXXX-XXXX-A0052092" at bounding box center [442, 217] width 146 height 18
copy span "A0052092"
